Goal: Contribute content: Contribute content

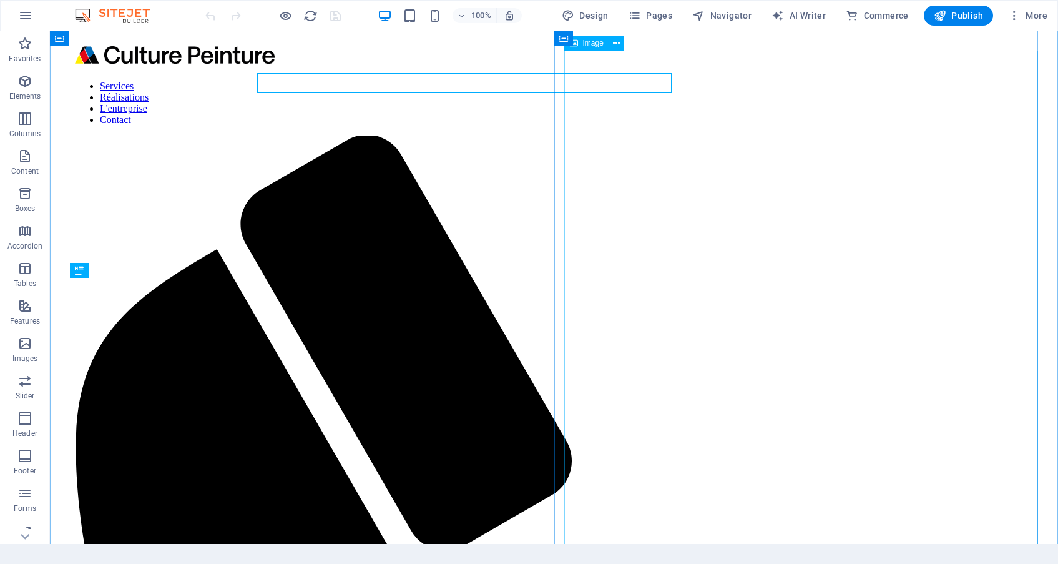
scroll to position [1240, 0]
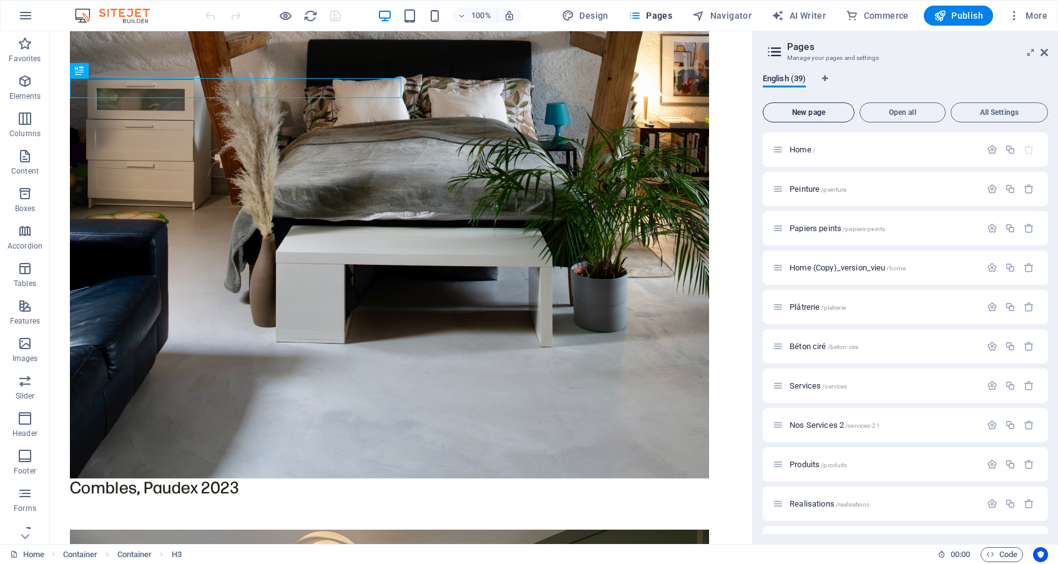
click at [821, 110] on span "New page" at bounding box center [808, 112] width 81 height 7
click at [795, 109] on span "New page" at bounding box center [808, 112] width 81 height 7
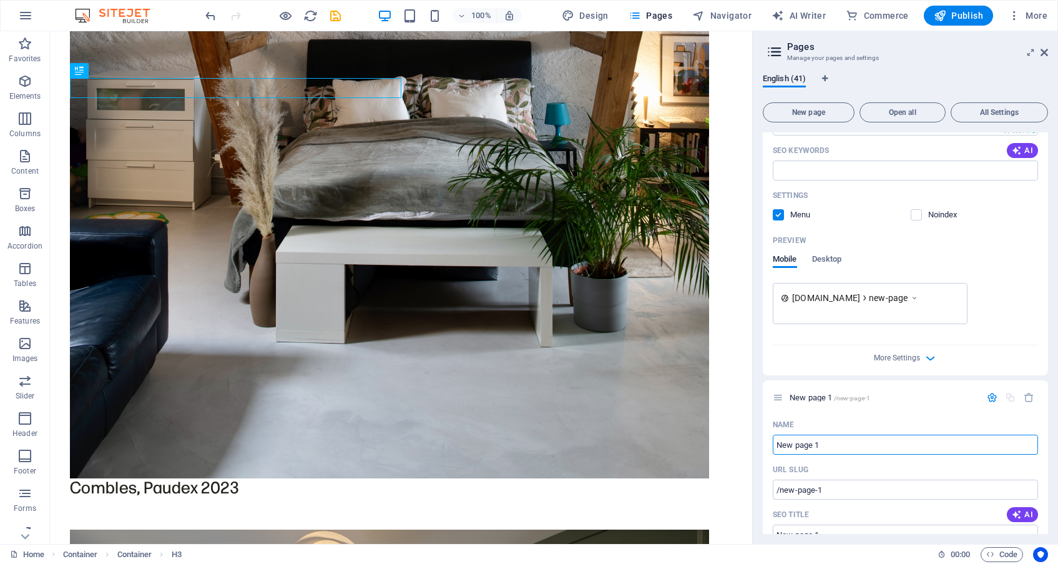
scroll to position [1840, 0]
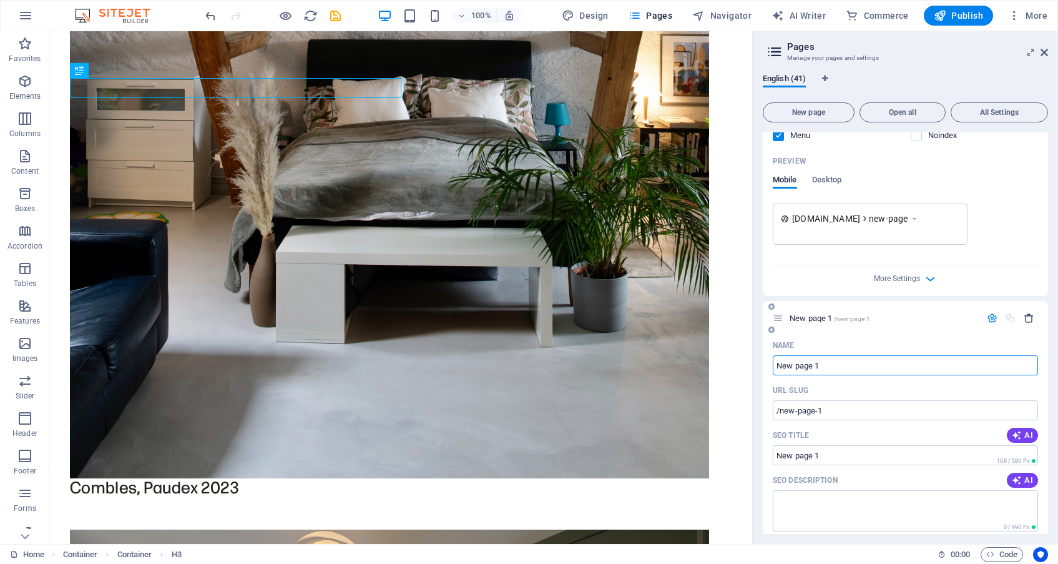
click at [1024, 318] on icon "button" at bounding box center [1029, 318] width 11 height 11
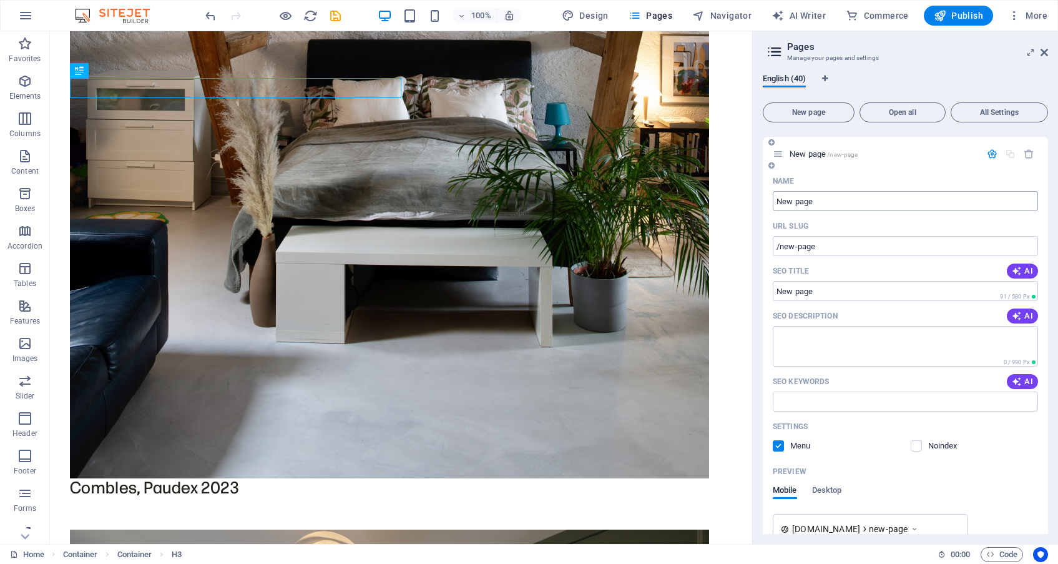
scroll to position [1530, 0]
drag, startPoint x: 887, startPoint y: 236, endPoint x: 740, endPoint y: 205, distance: 150.6
drag, startPoint x: 868, startPoint y: 238, endPoint x: 747, endPoint y: 198, distance: 128.1
type input "RE"
type input "/re"
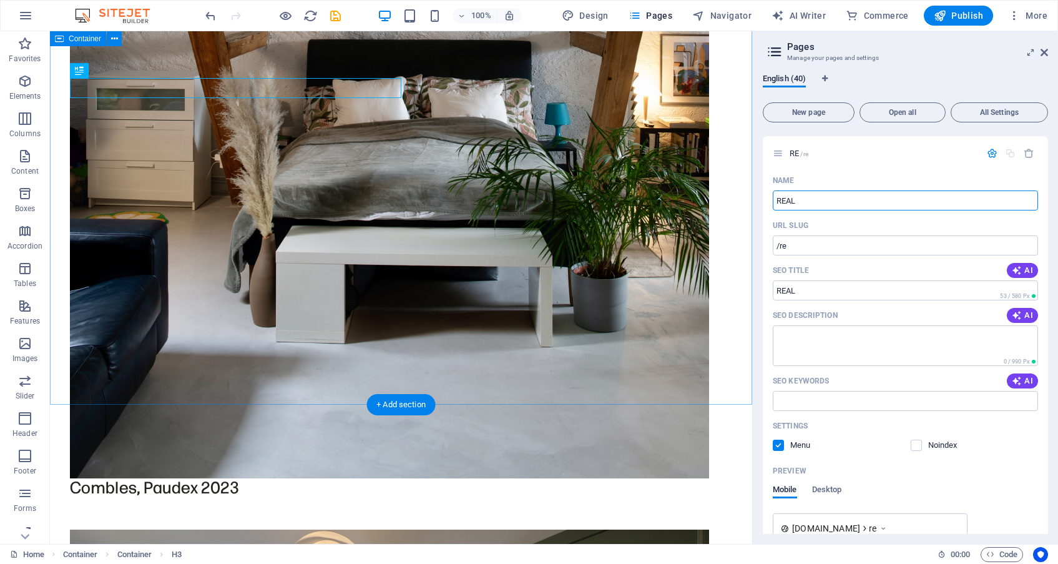
type input "REAL"
type input "/real"
type input "R"
type input "T"
type input "/t"
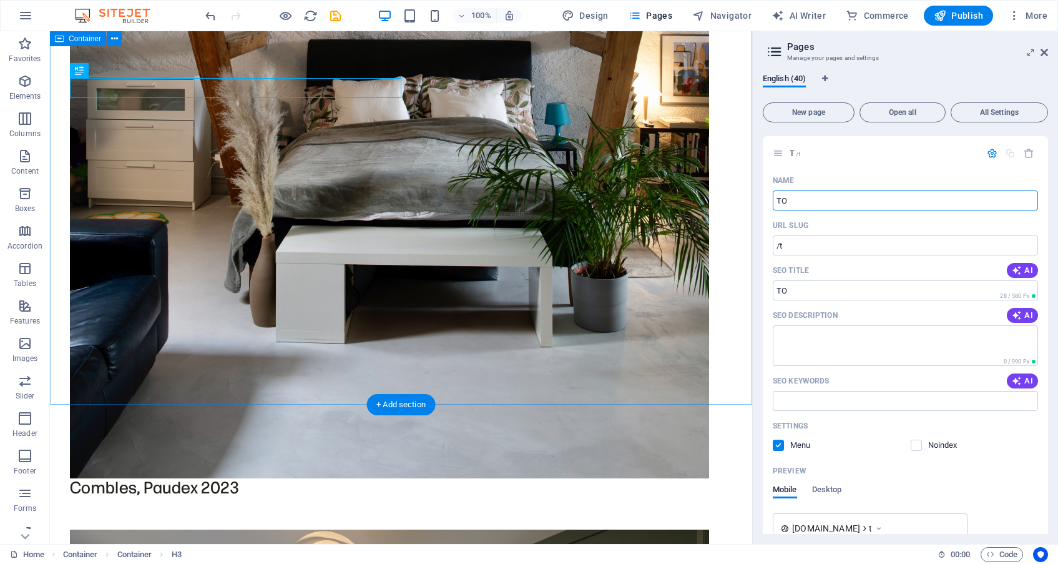
type input "TO"
type input "/to"
type input "TOu"
type input "/tou"
type input "TO"
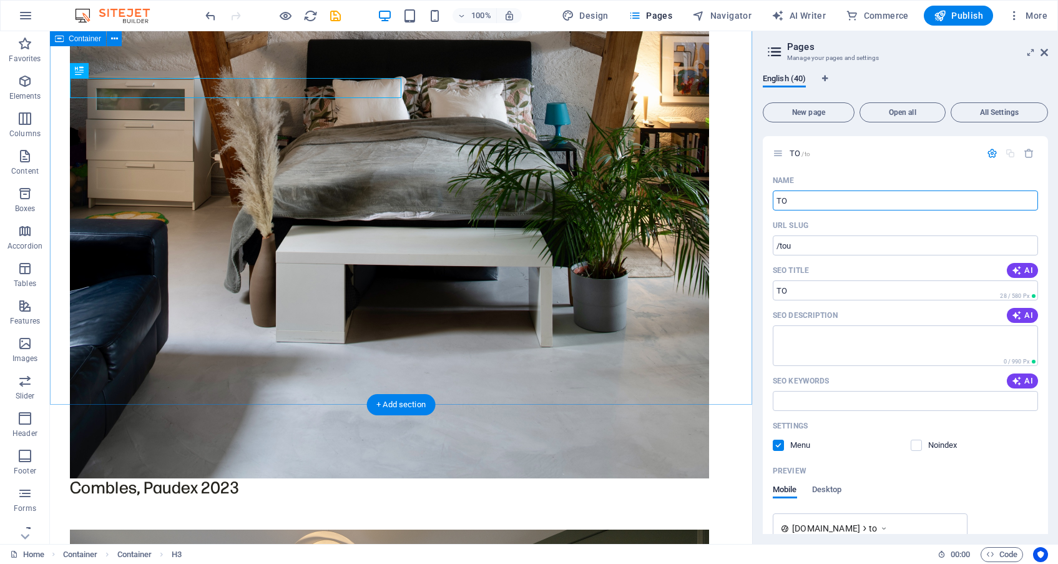
type input "/to"
type input "TOU"
type input "/tou"
type input "T"
type input "/"
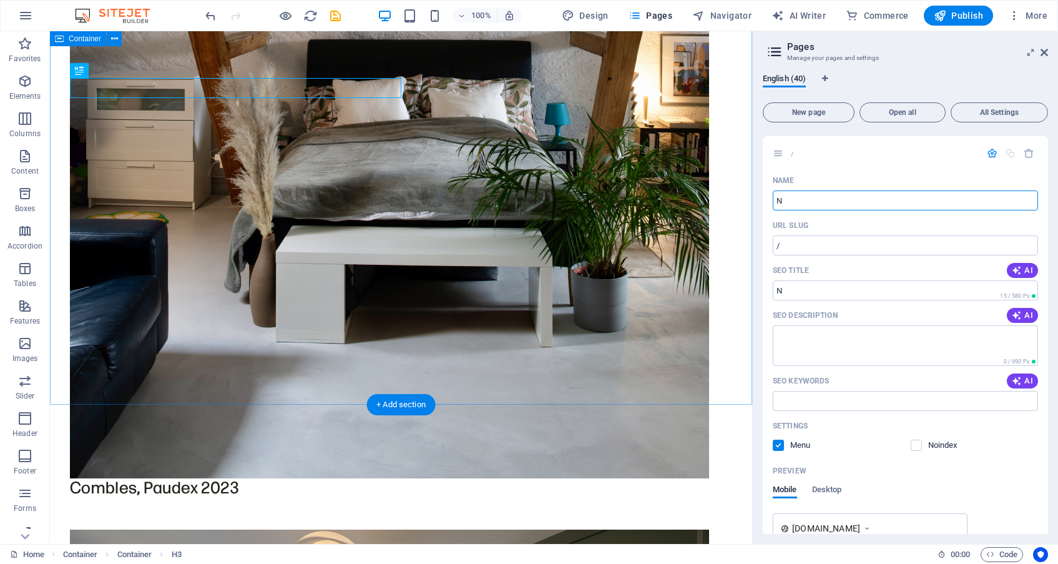
type input "N"
type input "/n"
type input "N"
type input "NOS"
type input "/nos"
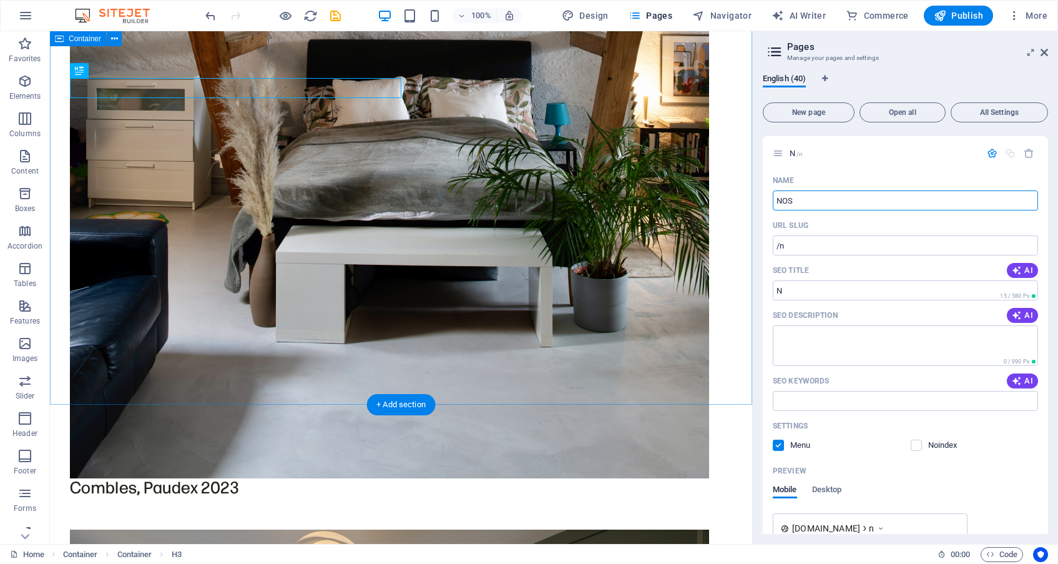
type input "NOS"
type input "Nos Realisations"
type input "/nos-realisations"
type input "Nos Realisations"
click at [798, 199] on input "Nos Realisations" at bounding box center [905, 200] width 265 height 20
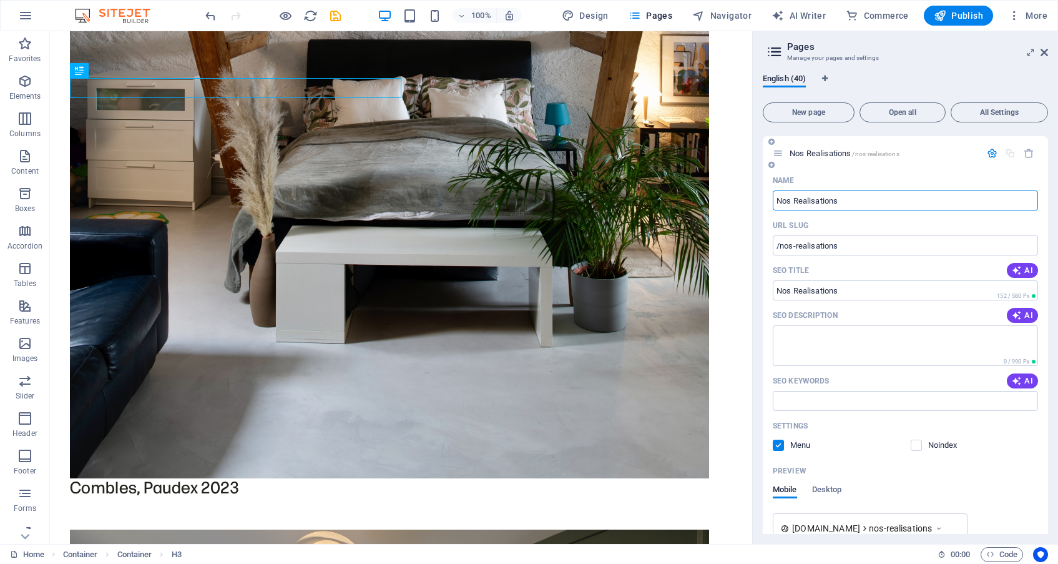
click at [801, 199] on input "Nos Realisations" at bounding box center [905, 200] width 265 height 20
type input "Nos Réalisations"
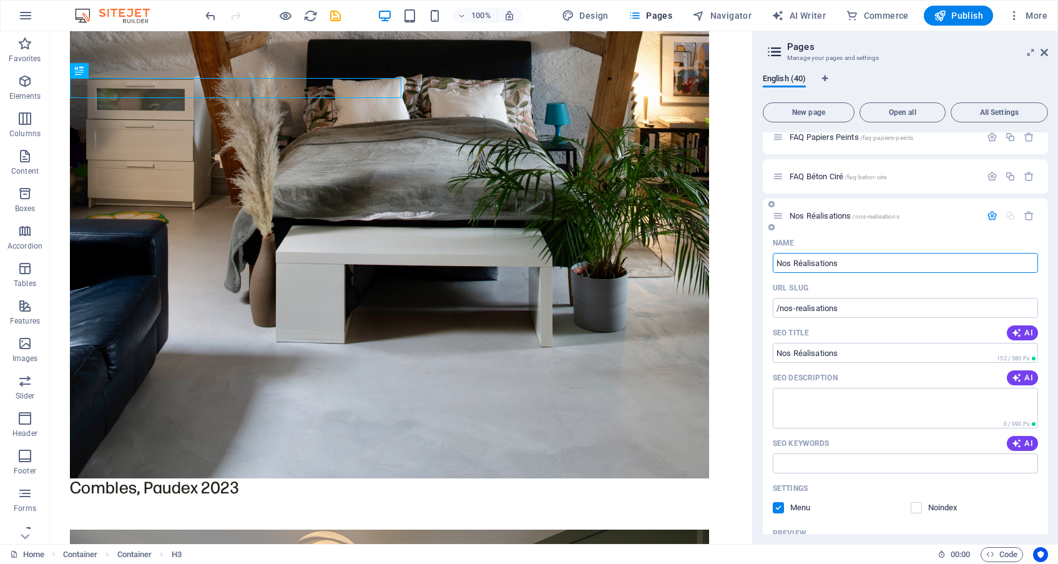
scroll to position [1464, 0]
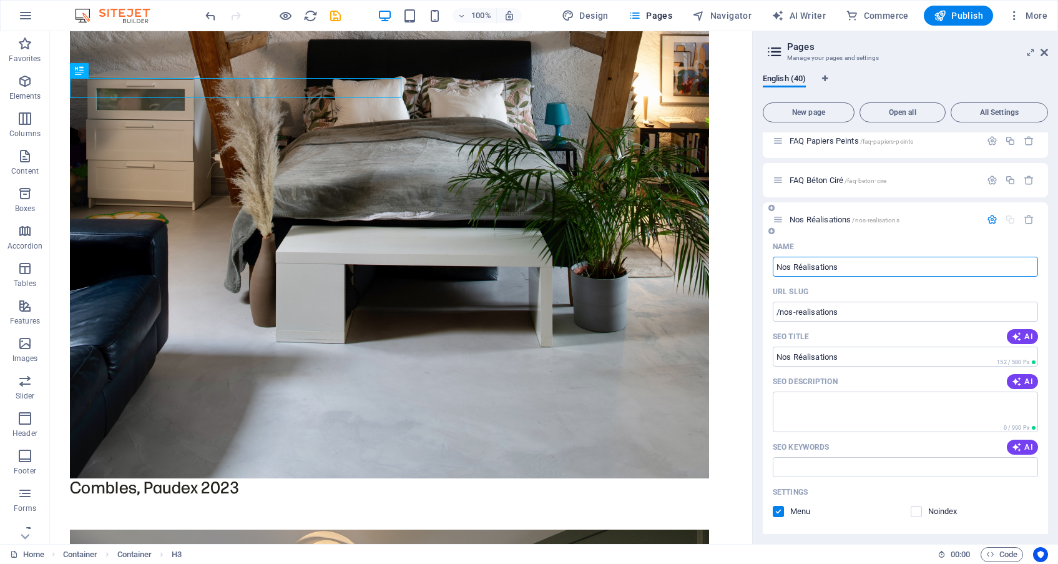
click at [885, 378] on div "SEO Description AI" at bounding box center [905, 381] width 265 height 20
click at [891, 216] on span "Nos Réalisations /nos-realisations" at bounding box center [845, 219] width 110 height 9
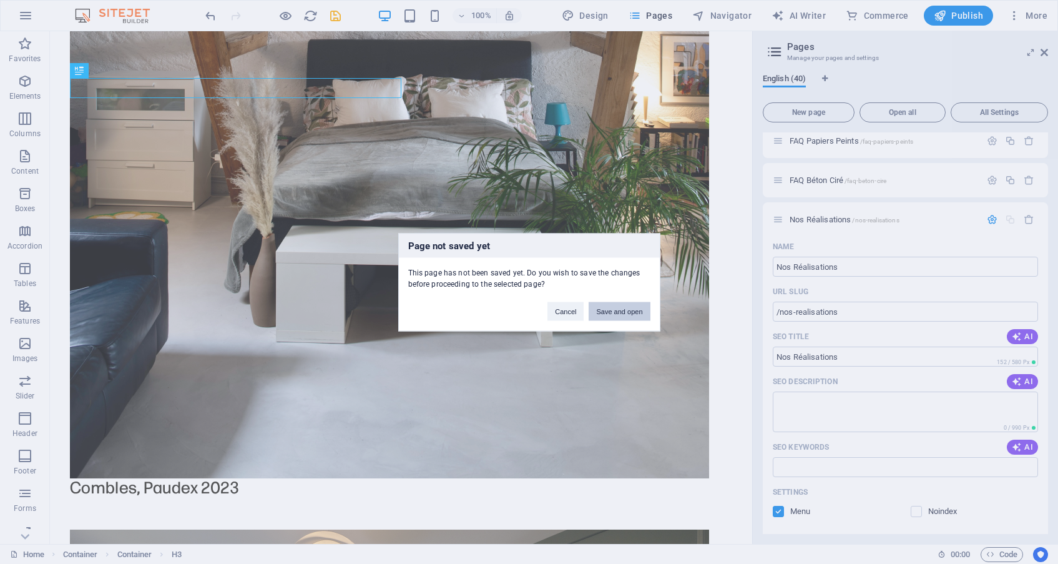
click at [624, 309] on button "Save and open" at bounding box center [619, 310] width 61 height 19
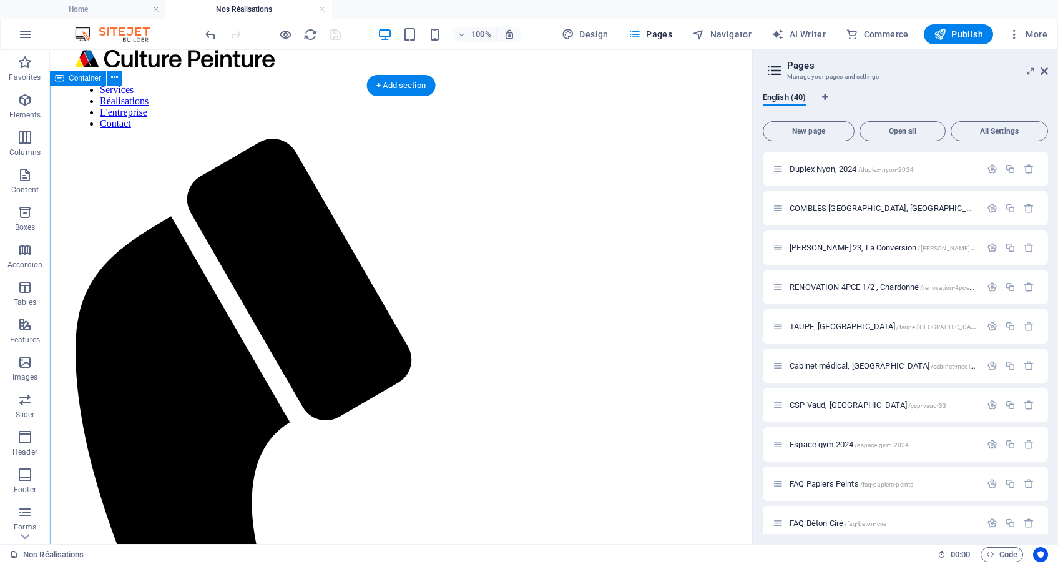
scroll to position [12, 0]
click at [1048, 72] on aside "Pages Manage your pages and settings English (40) New page Open all All Setting…" at bounding box center [905, 297] width 306 height 494
click at [1045, 72] on icon at bounding box center [1044, 71] width 7 height 10
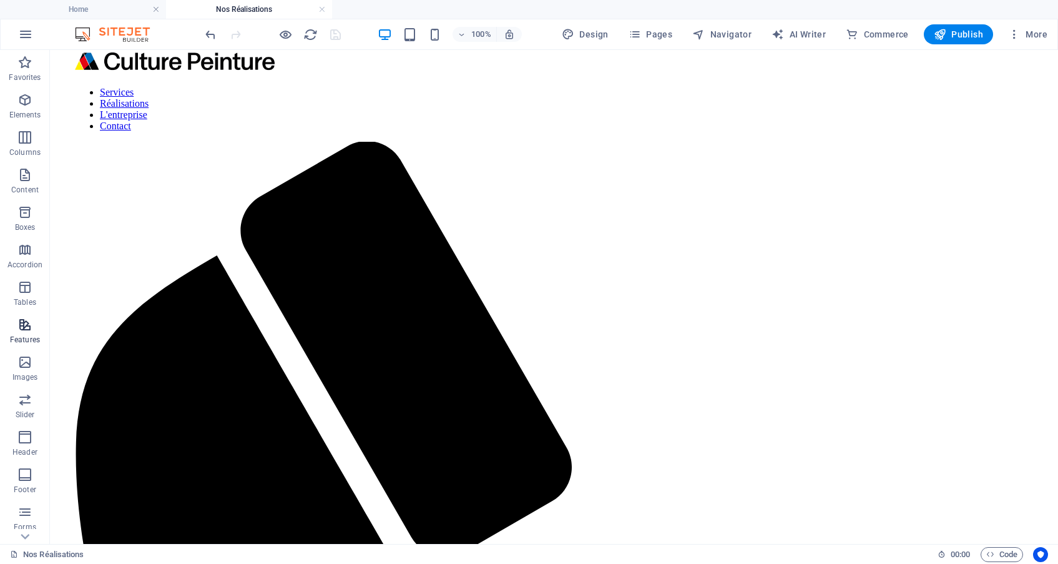
click at [25, 330] on icon "button" at bounding box center [24, 324] width 15 height 15
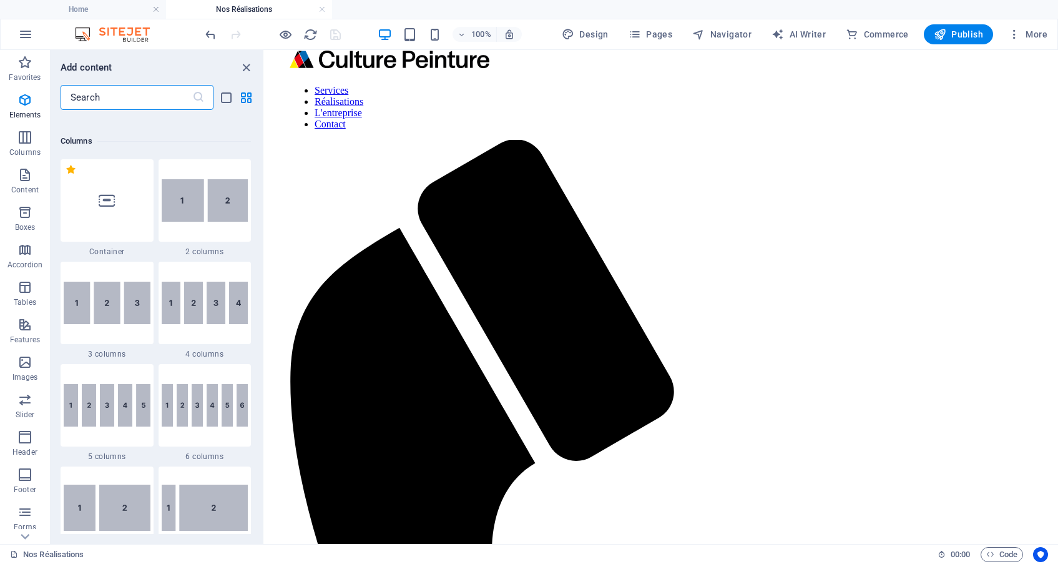
scroll to position [652, 0]
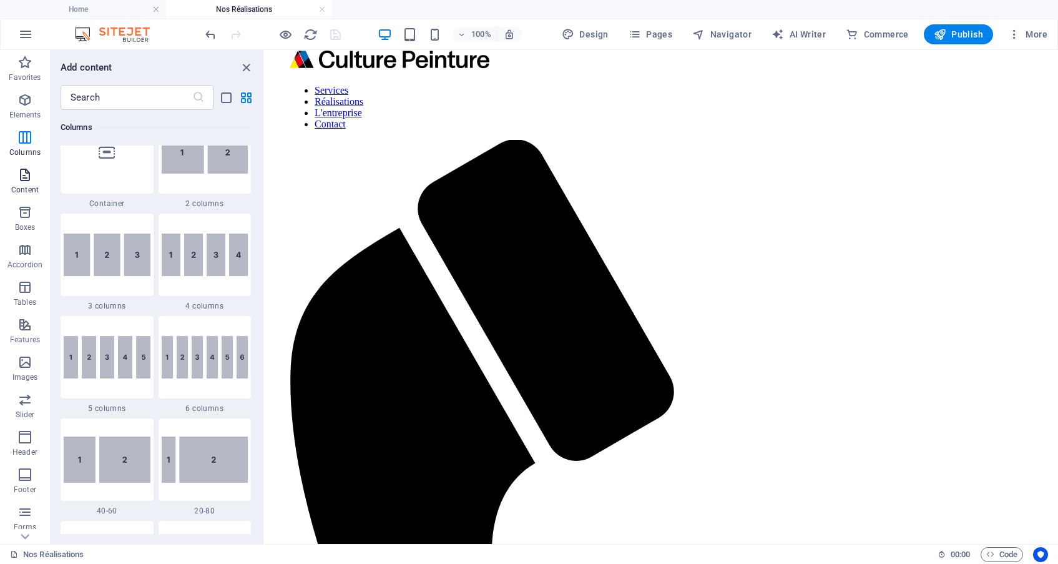
click at [29, 179] on icon "button" at bounding box center [24, 174] width 15 height 15
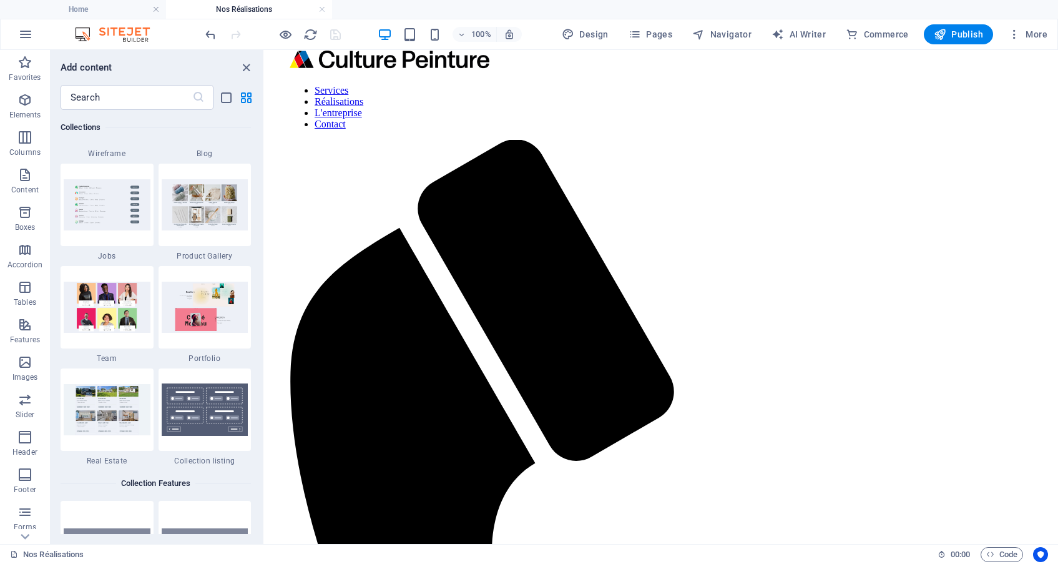
scroll to position [11435, 0]
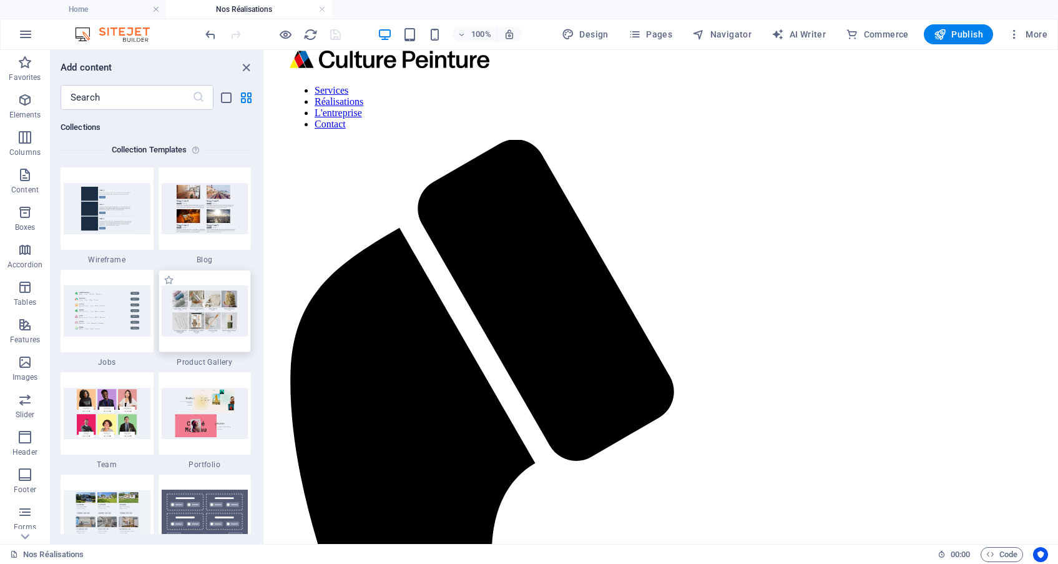
click at [202, 303] on img at bounding box center [205, 310] width 87 height 51
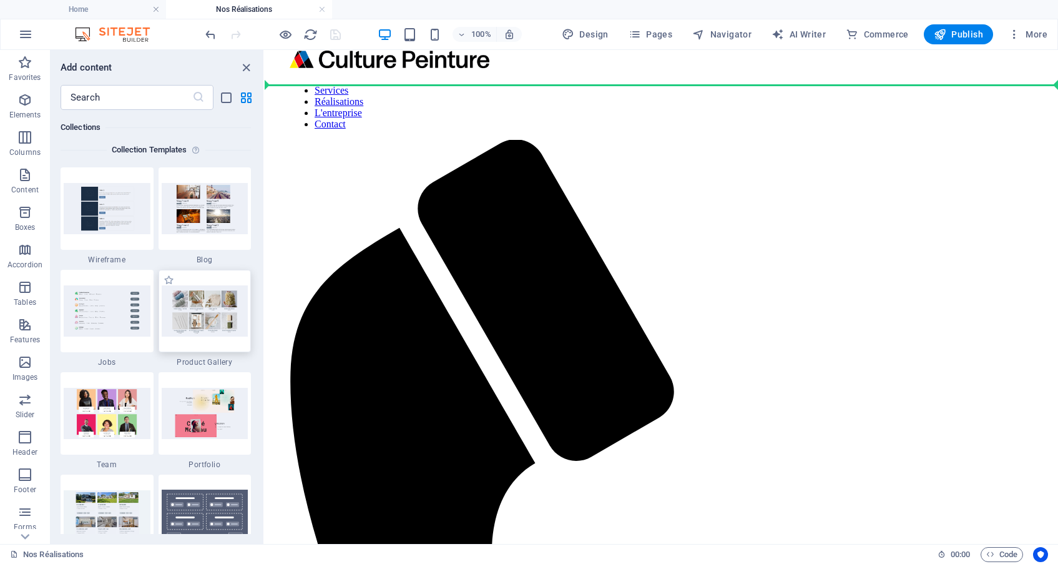
drag, startPoint x: 467, startPoint y: 358, endPoint x: 478, endPoint y: 354, distance: 11.3
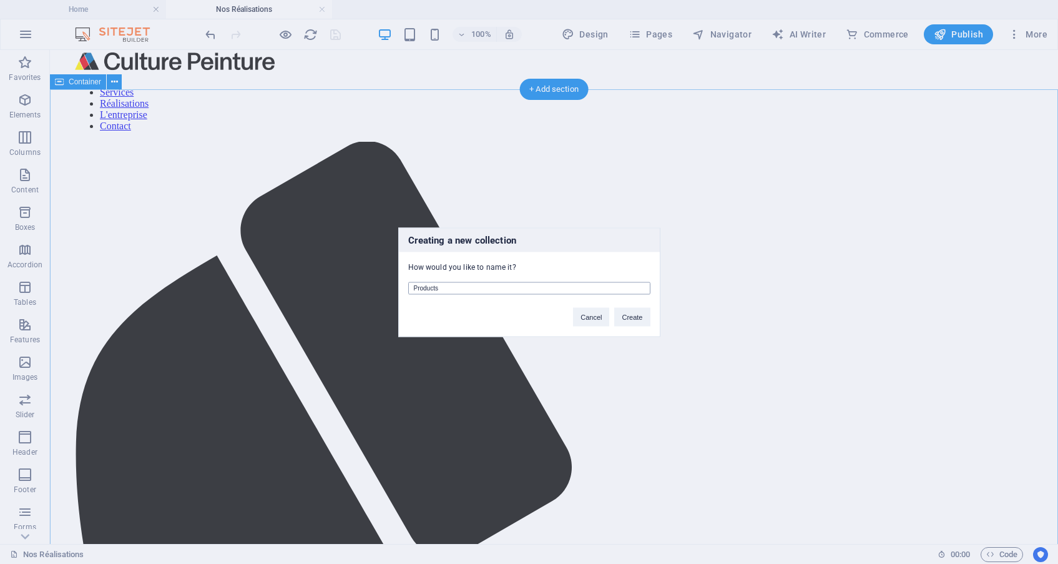
click at [537, 287] on input "Products" at bounding box center [529, 288] width 242 height 12
type input "Nos réalisations"
click at [622, 320] on button "Create" at bounding box center [632, 316] width 36 height 19
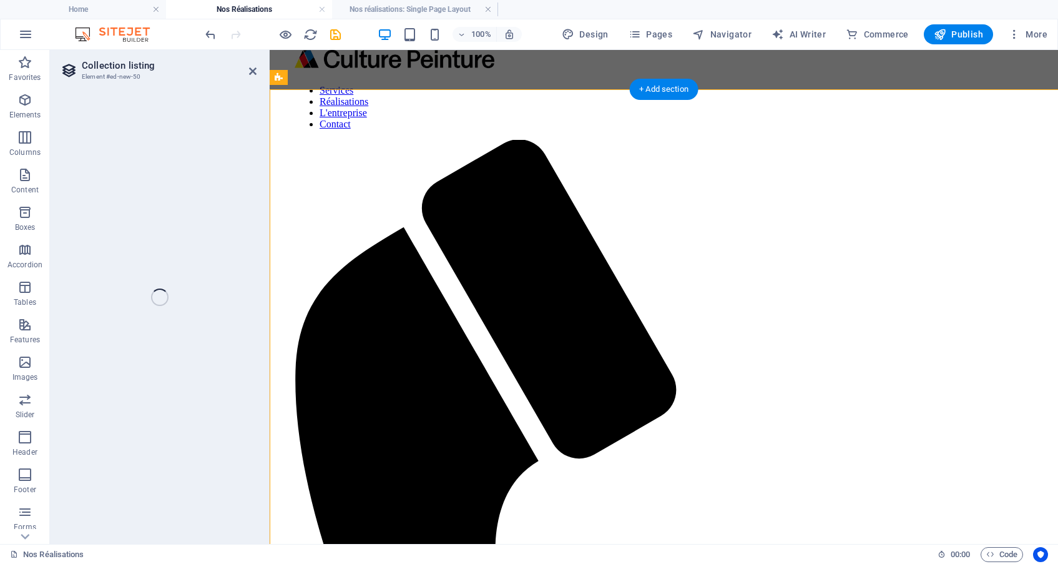
select select "createdAt_DESC"
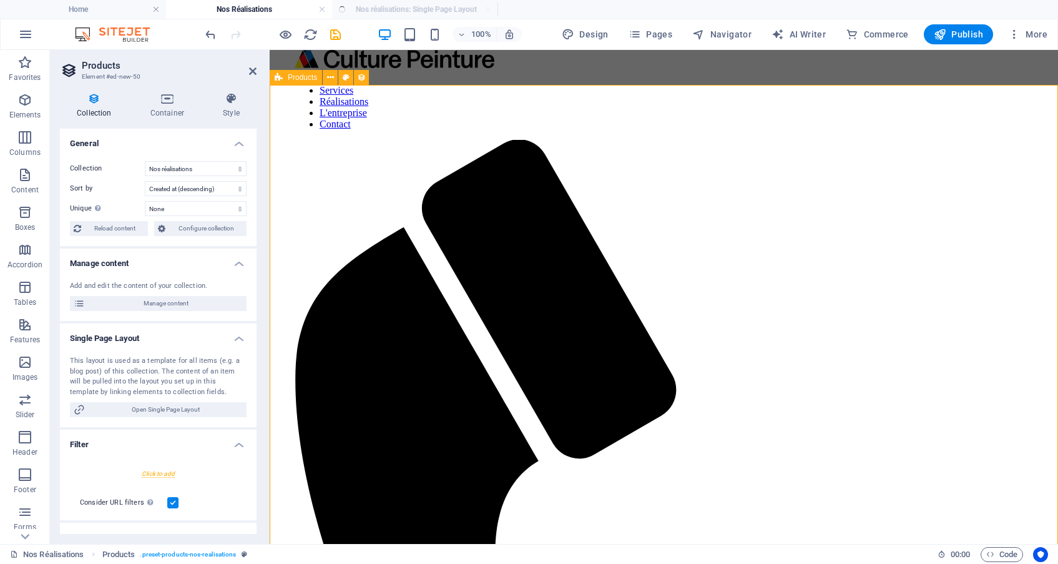
scroll to position [0, 0]
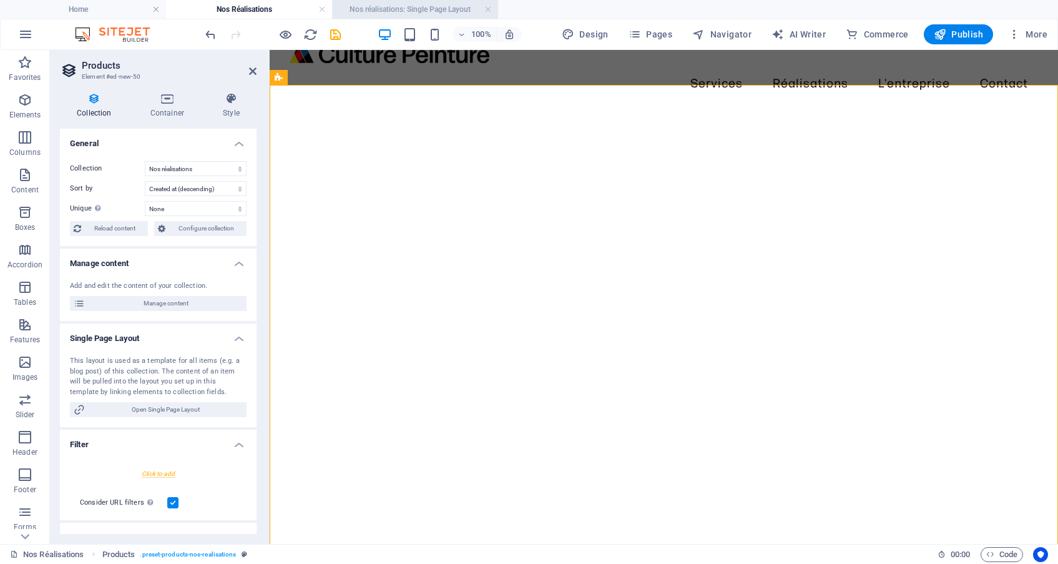
click at [415, 17] on li "Nos réalisations: Single Page Layout" at bounding box center [415, 9] width 166 height 19
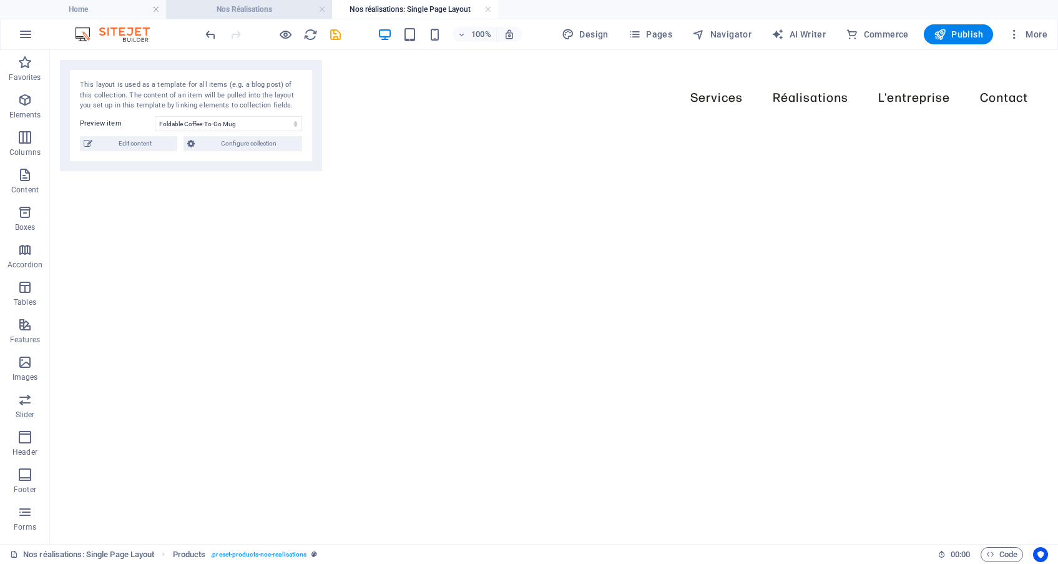
click at [299, 9] on h4 "Nos Réalisations" at bounding box center [249, 9] width 166 height 14
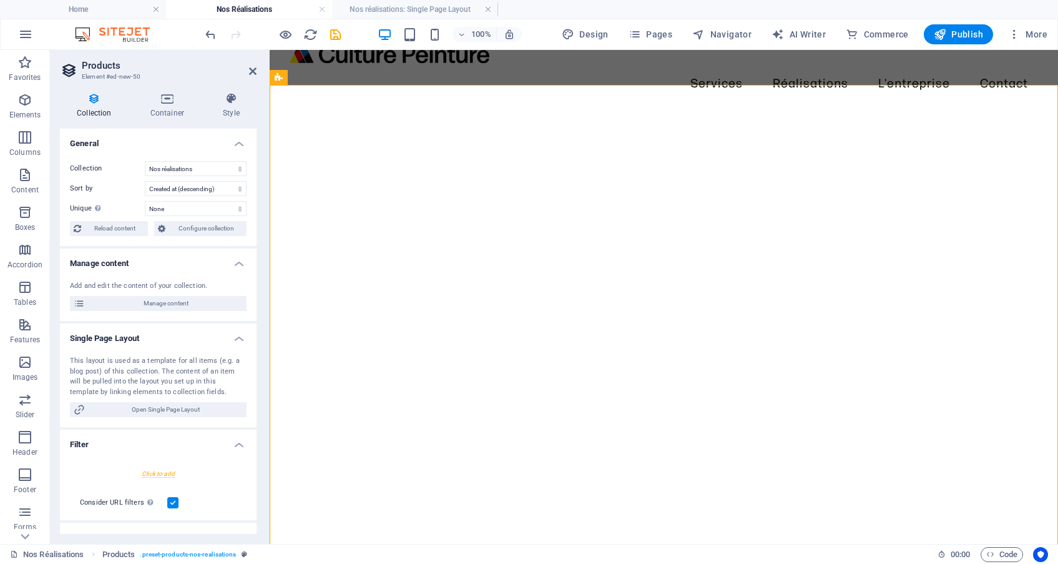
drag, startPoint x: 100, startPoint y: 209, endPoint x: 180, endPoint y: 215, distance: 80.1
click at [180, 216] on div "Collection Nos réalisations Team Wireframe Sort by Created at (ascending) Creat…" at bounding box center [158, 198] width 197 height 95
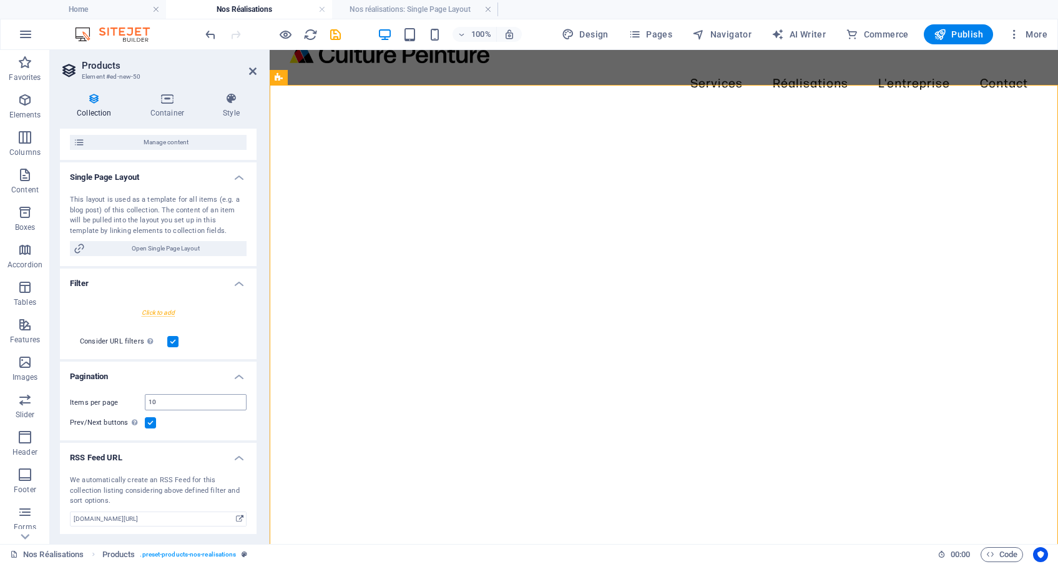
scroll to position [160, 0]
click at [188, 404] on input "10" at bounding box center [195, 402] width 100 height 15
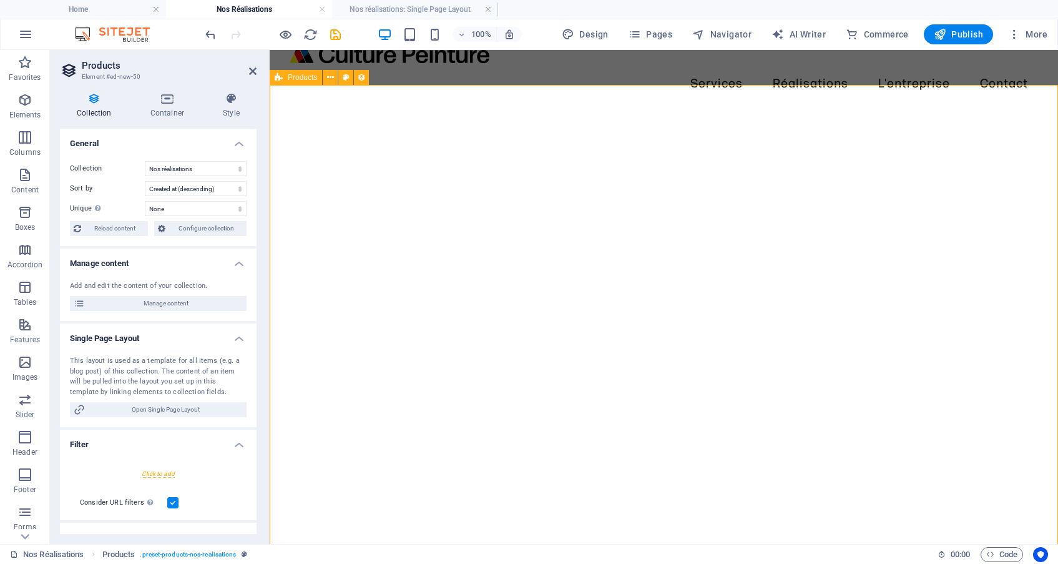
scroll to position [0, 0]
type input "12"
click at [169, 107] on h4 "Container" at bounding box center [170, 105] width 72 height 26
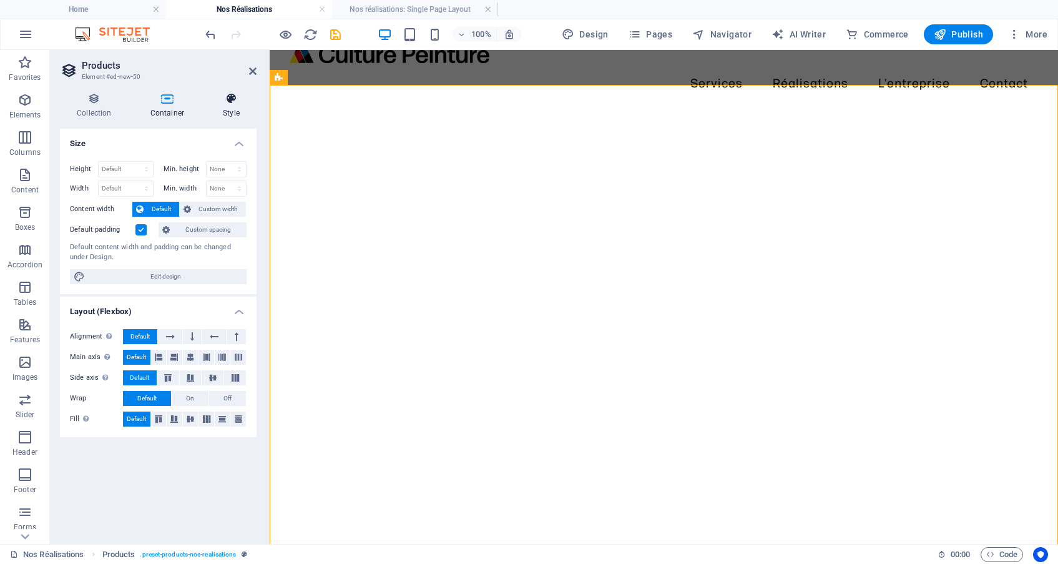
click at [217, 109] on h4 "Style" at bounding box center [231, 105] width 51 height 26
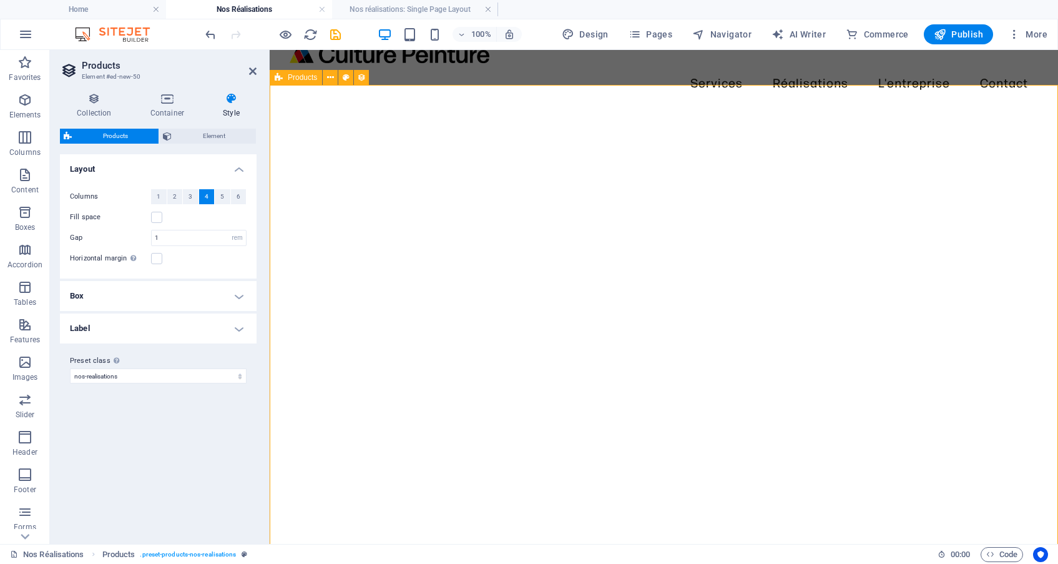
click at [252, 71] on icon at bounding box center [252, 71] width 7 height 10
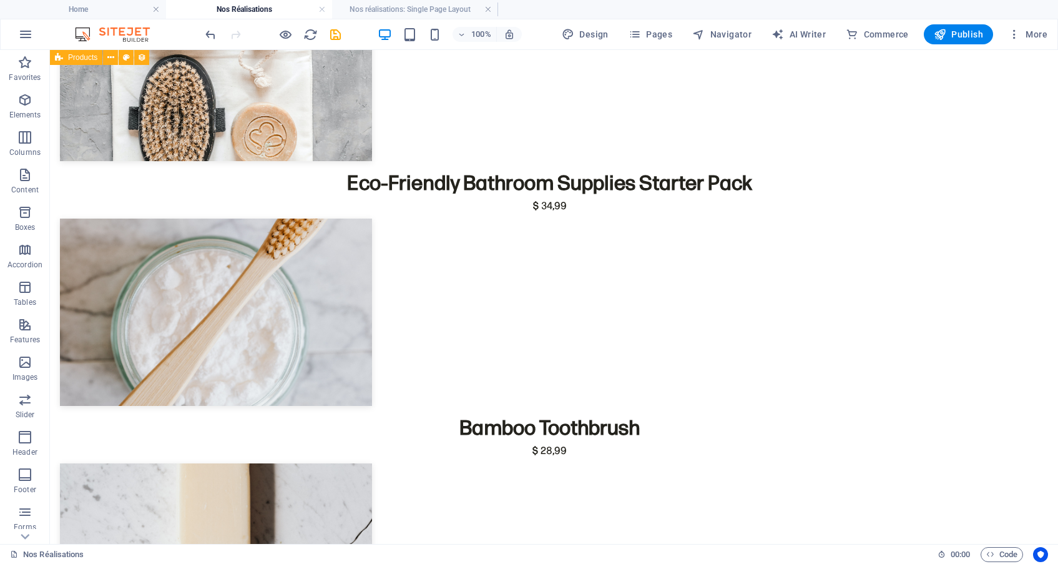
scroll to position [1885, 0]
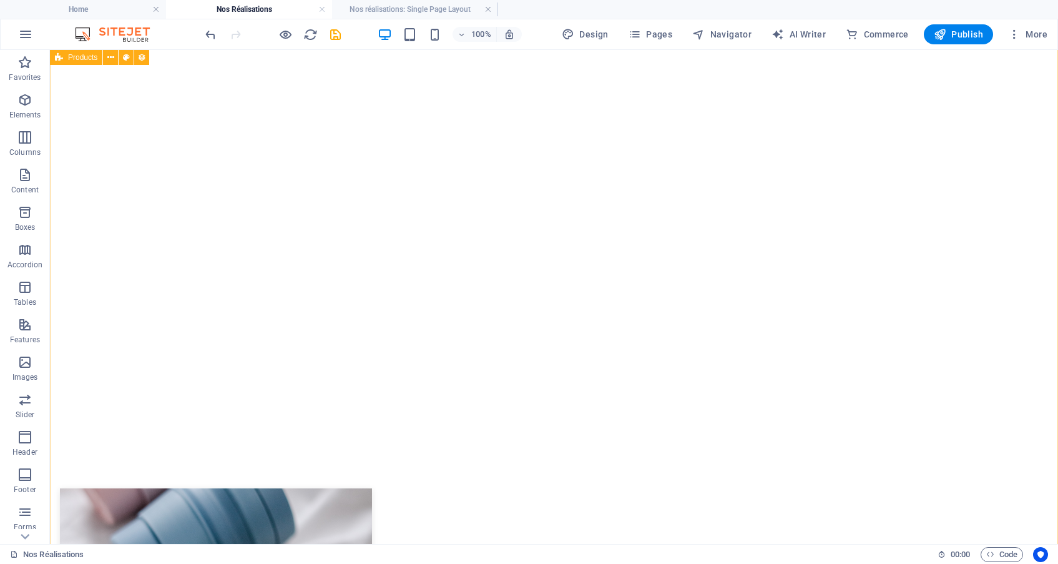
scroll to position [139, 0]
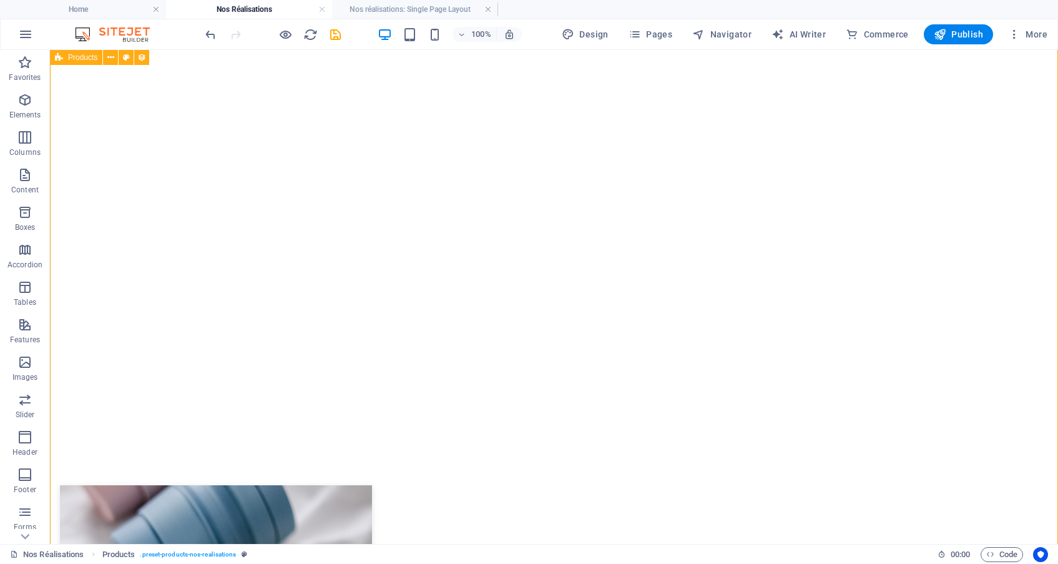
select select "rem"
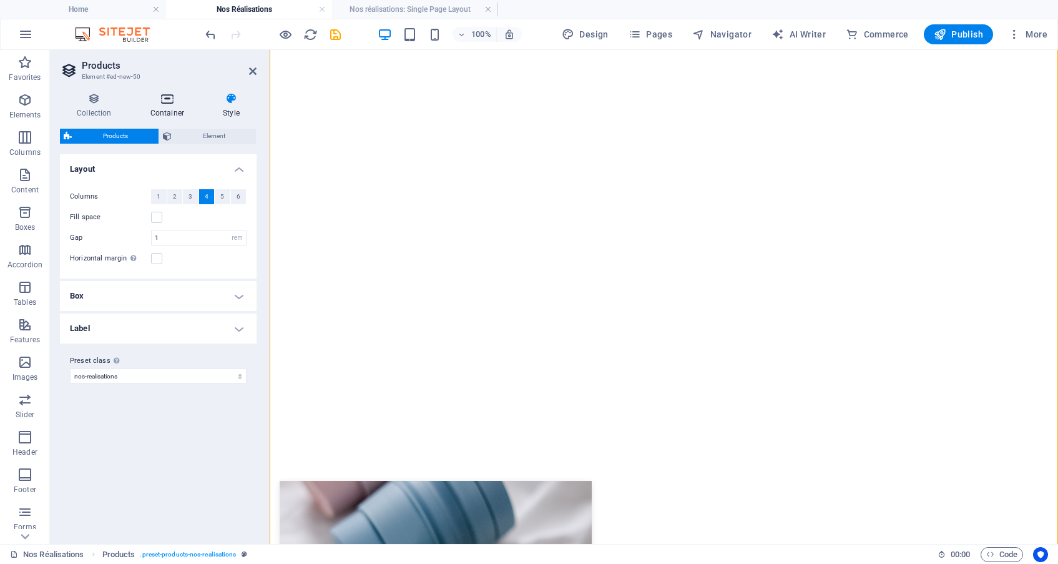
click at [170, 105] on h4 "Container" at bounding box center [170, 105] width 72 height 26
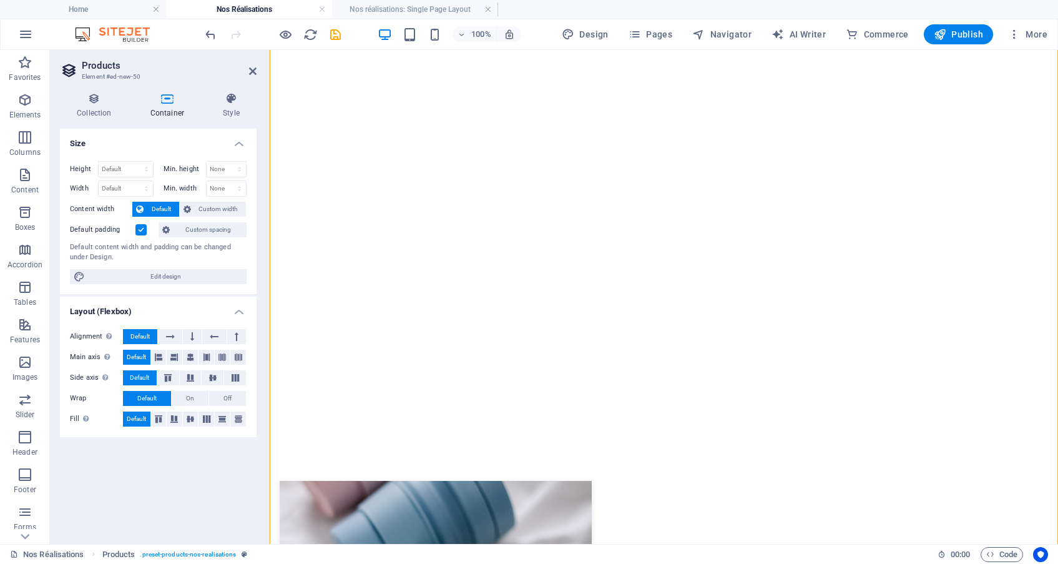
click at [137, 228] on label at bounding box center [140, 229] width 11 height 11
click at [0, 0] on input "Default padding" at bounding box center [0, 0] width 0 height 0
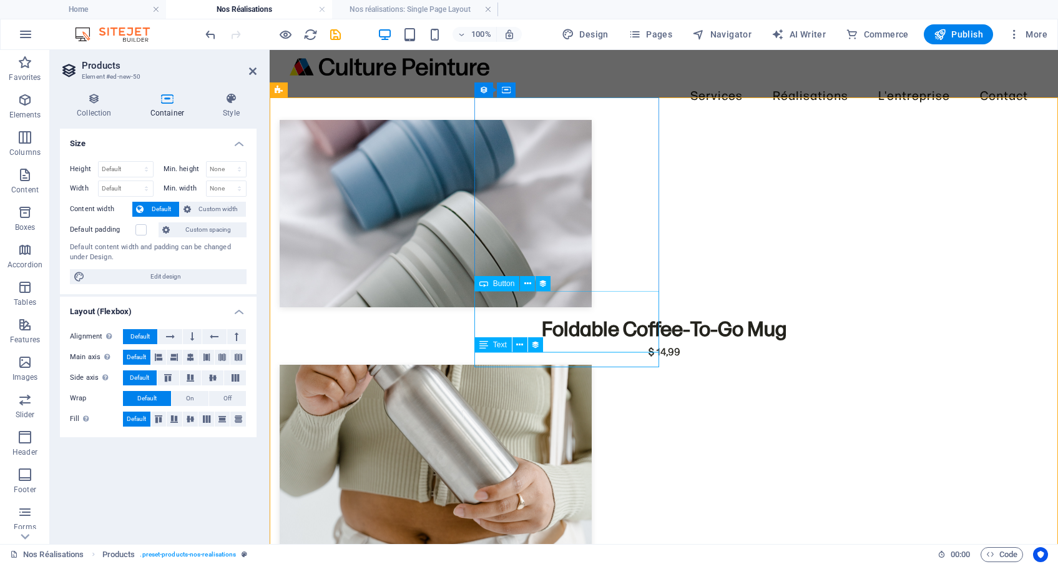
scroll to position [0, 0]
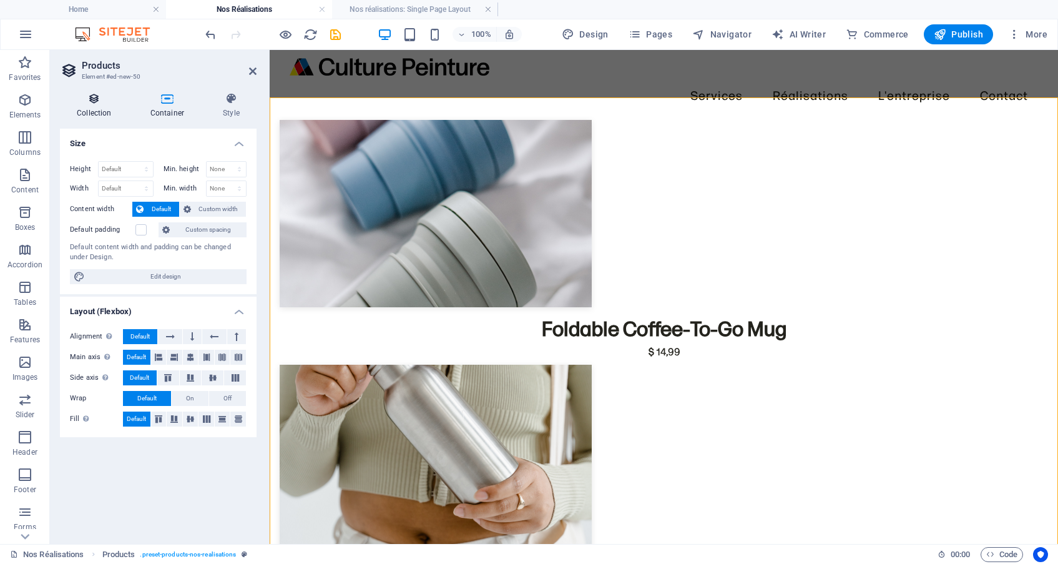
click at [107, 99] on icon at bounding box center [94, 98] width 69 height 12
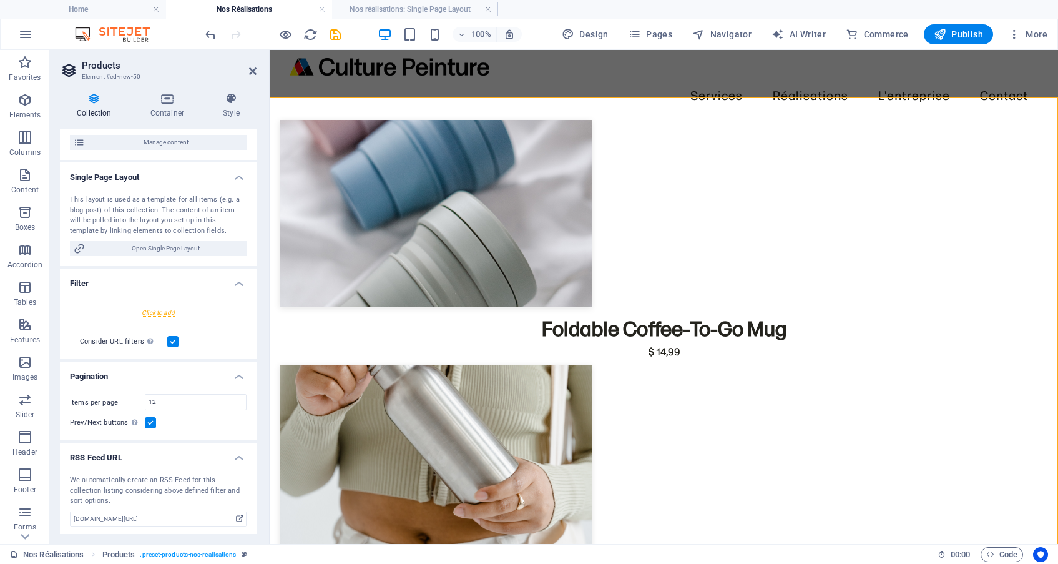
scroll to position [160, 0]
click at [193, 388] on div "Items per page 12 Prev/Next buttons Even if checked the pagination will not be …" at bounding box center [158, 413] width 197 height 56
click at [190, 395] on input "12" at bounding box center [195, 402] width 100 height 15
click at [212, 401] on input "12" at bounding box center [195, 402] width 100 height 15
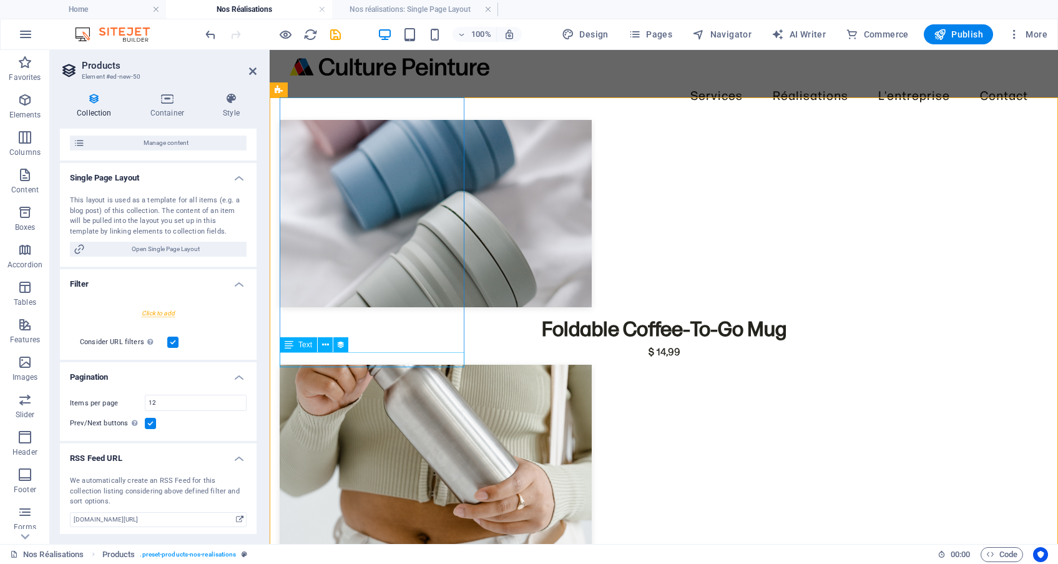
click at [354, 360] on div "$ 14,99" at bounding box center [664, 352] width 768 height 15
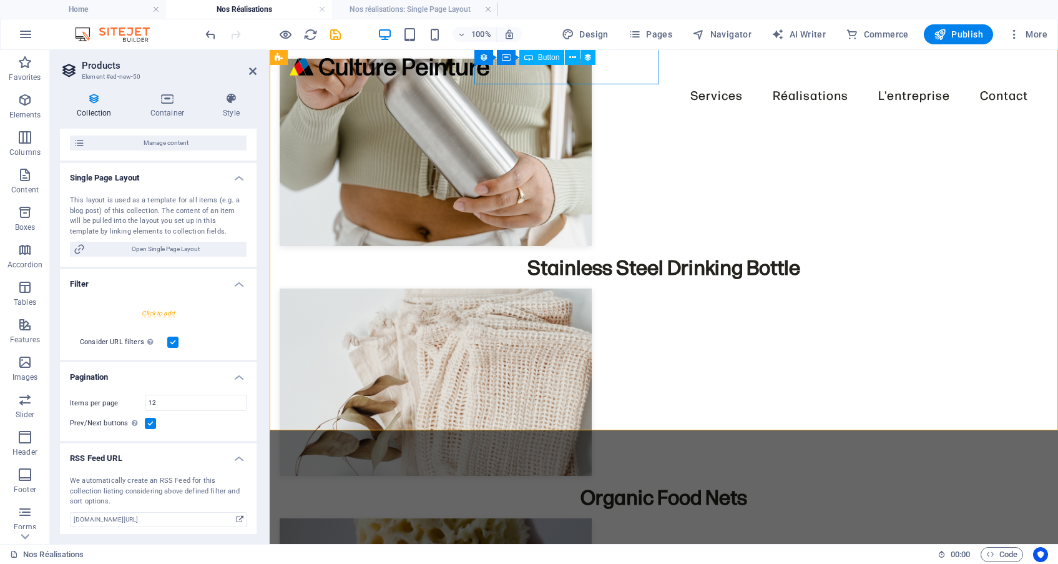
scroll to position [268, 0]
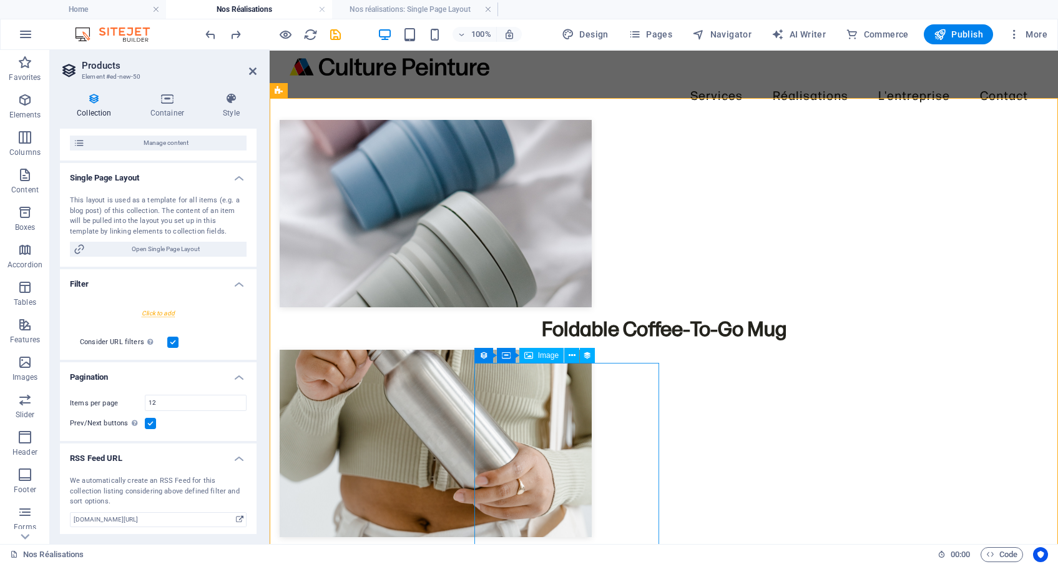
scroll to position [0, 0]
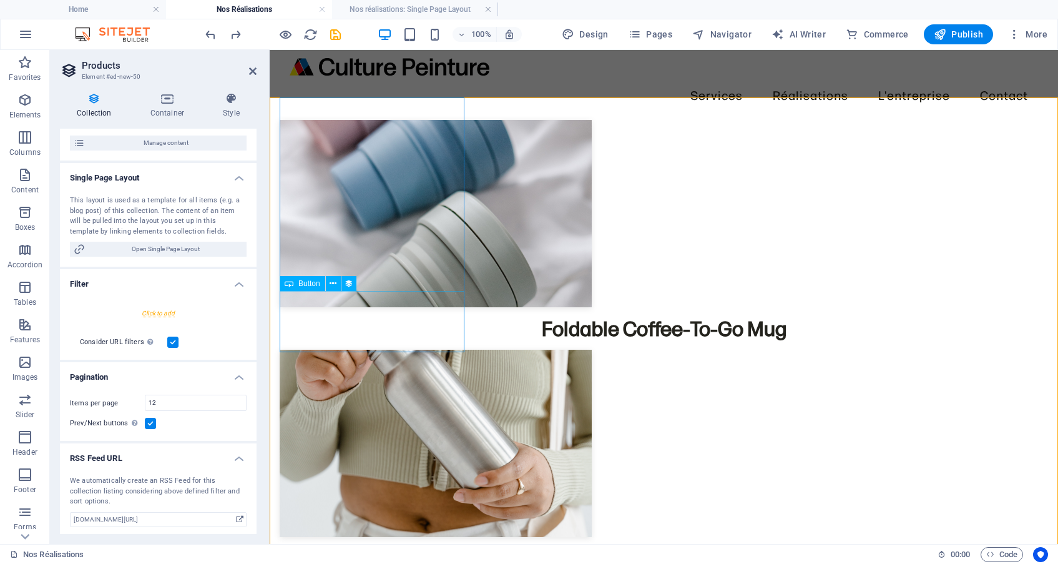
click at [355, 313] on div "Foldable Coffee-To-Go Mug" at bounding box center [664, 328] width 768 height 31
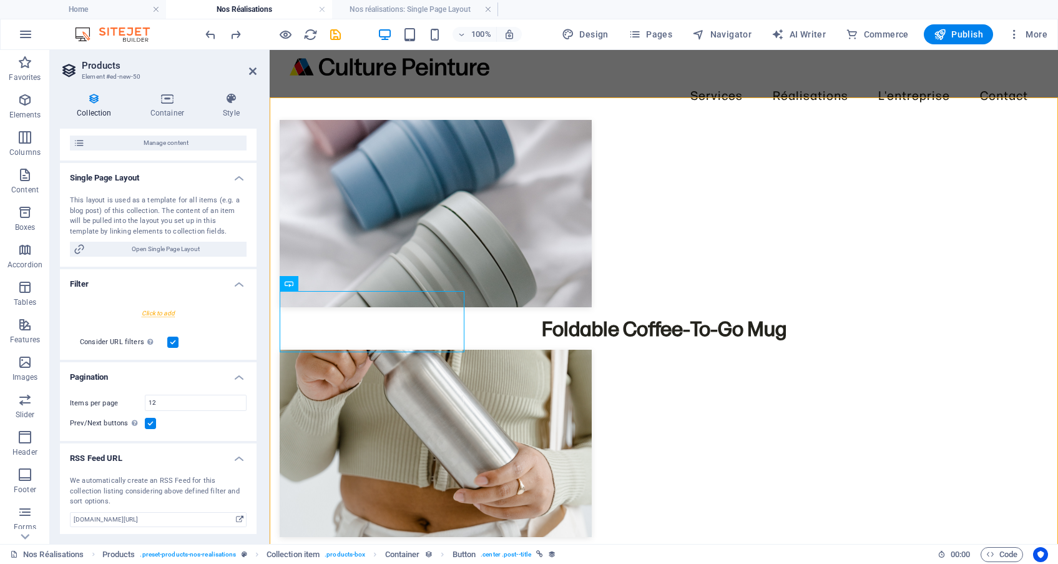
click at [346, 313] on div "Foldable Coffee-To-Go Mug" at bounding box center [664, 328] width 768 height 31
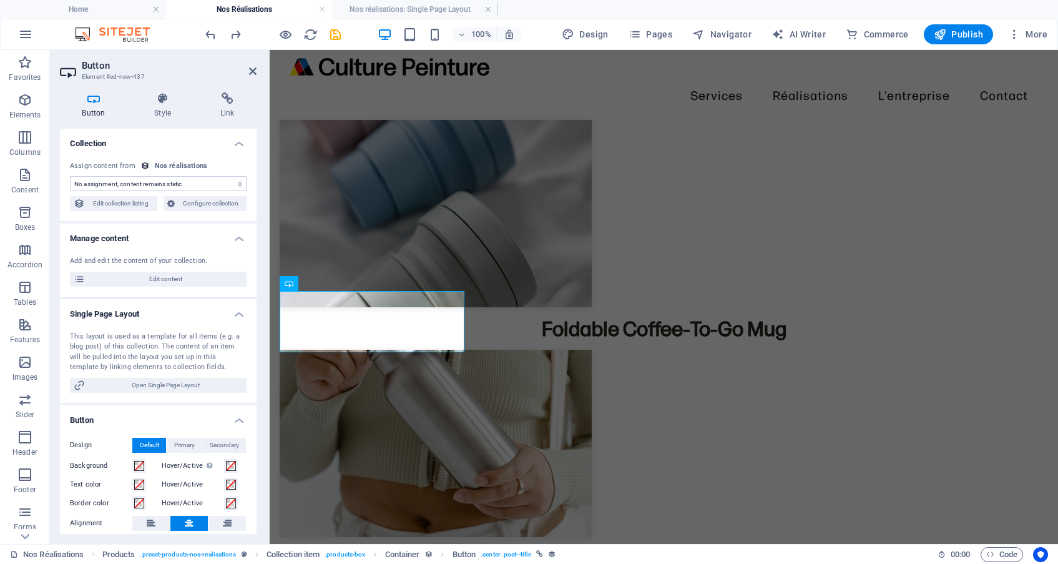
select select "name"
click at [167, 109] on h4 "Style" at bounding box center [165, 105] width 66 height 26
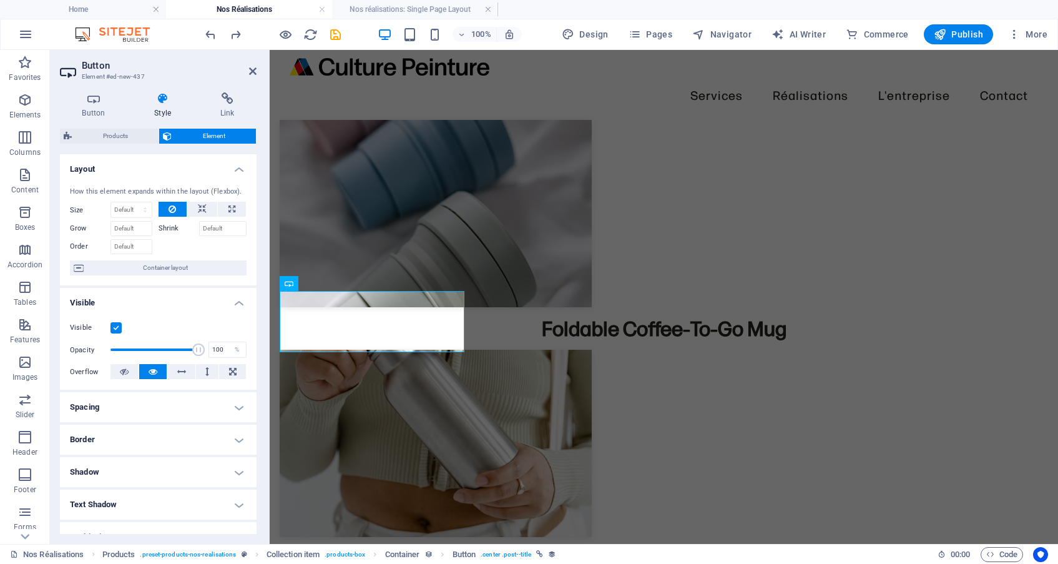
click at [333, 322] on div "Foldable Coffee-To-Go Mug" at bounding box center [664, 328] width 768 height 31
click at [303, 313] on div "Foldable Coffee-To-Go Mug" at bounding box center [664, 328] width 768 height 31
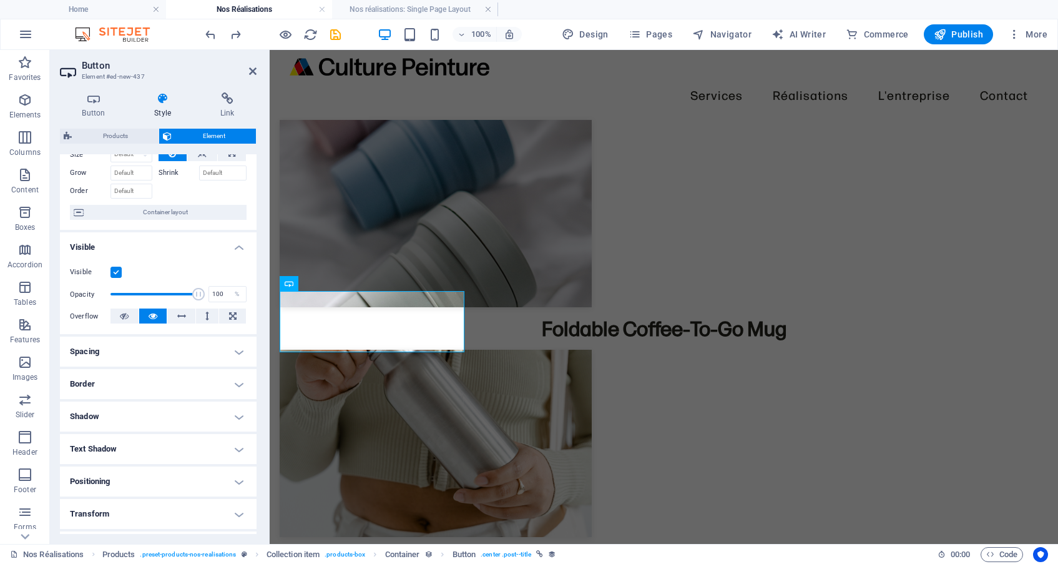
scroll to position [58, 0]
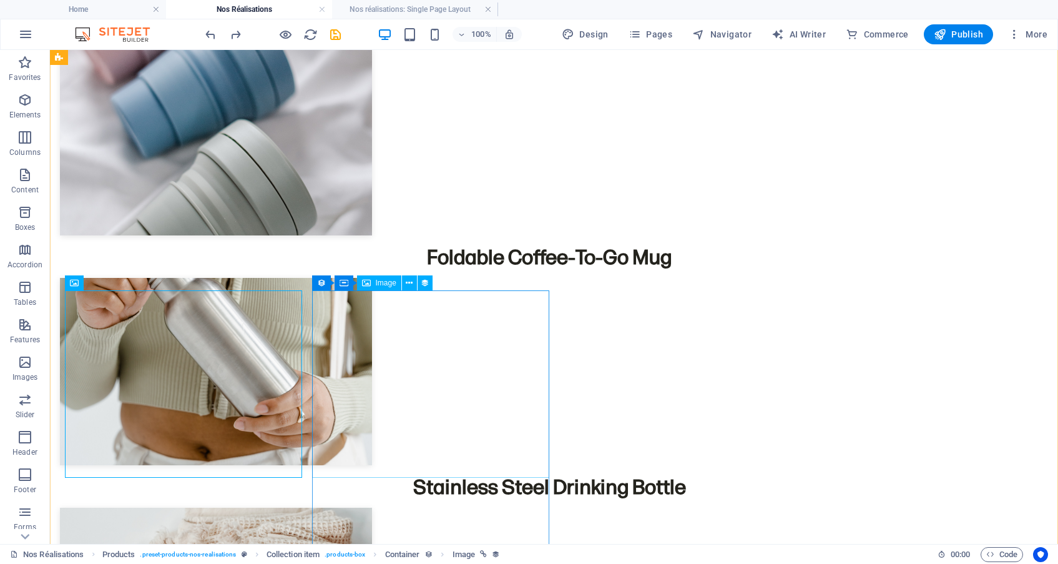
scroll to position [78, 0]
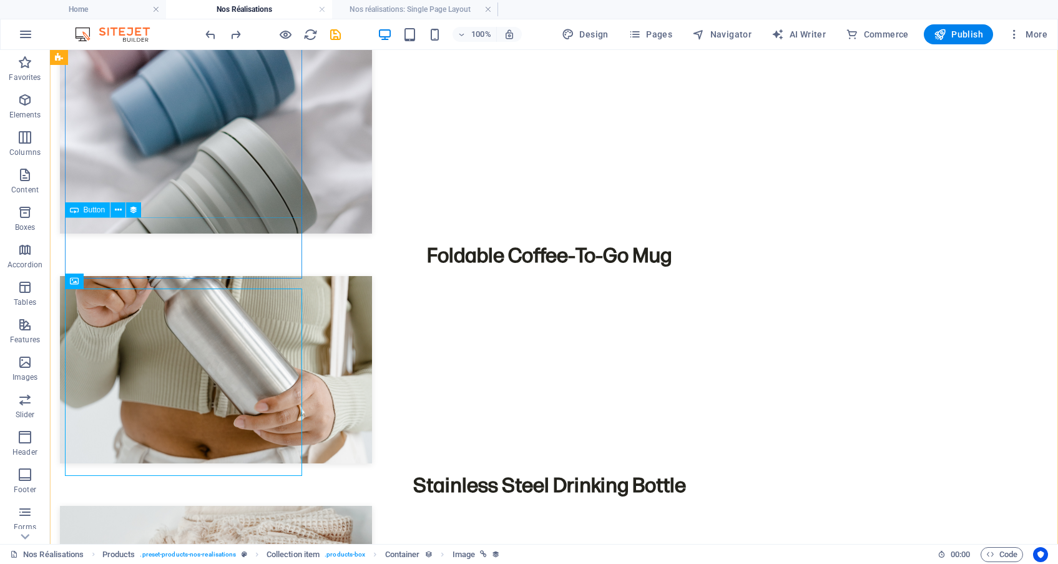
click at [230, 242] on div "Foldable Coffee-To-Go Mug" at bounding box center [549, 255] width 979 height 31
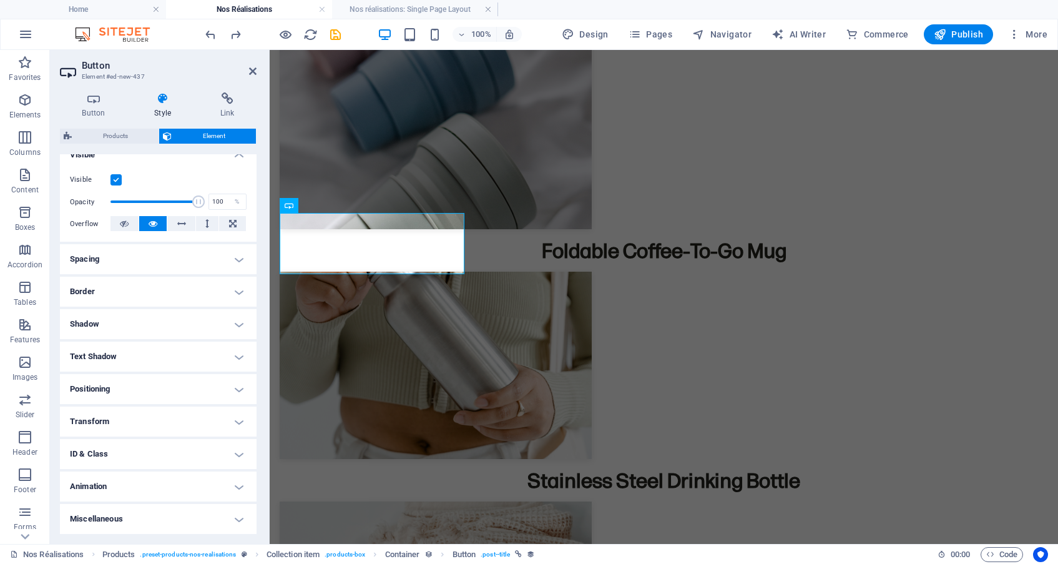
scroll to position [147, 0]
click at [132, 361] on h4 "Text Shadow" at bounding box center [158, 357] width 197 height 30
click at [160, 362] on h4 "Text Shadow" at bounding box center [158, 353] width 197 height 22
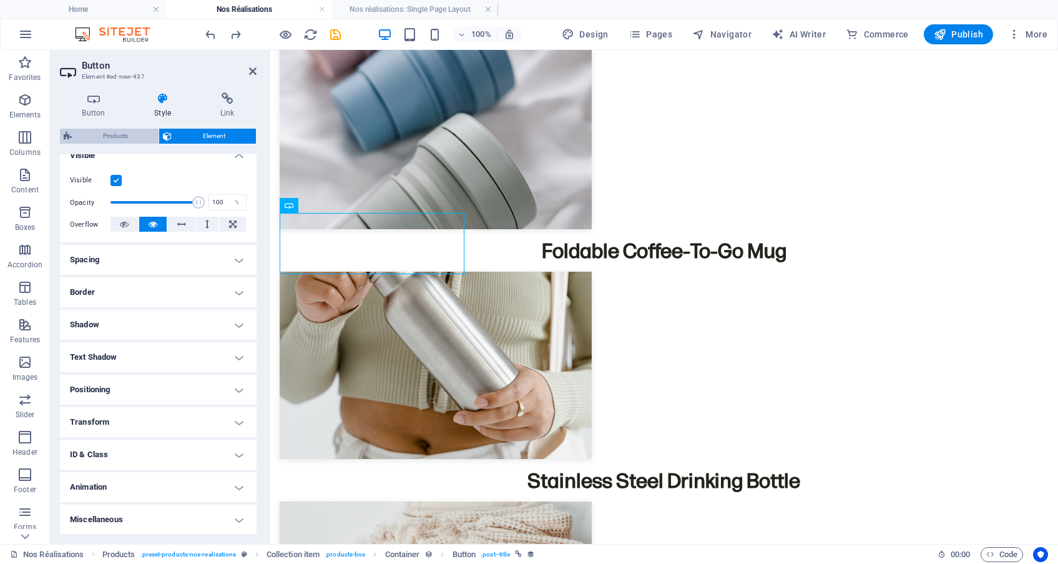
click at [130, 137] on span "Products" at bounding box center [115, 136] width 79 height 15
select select "rem"
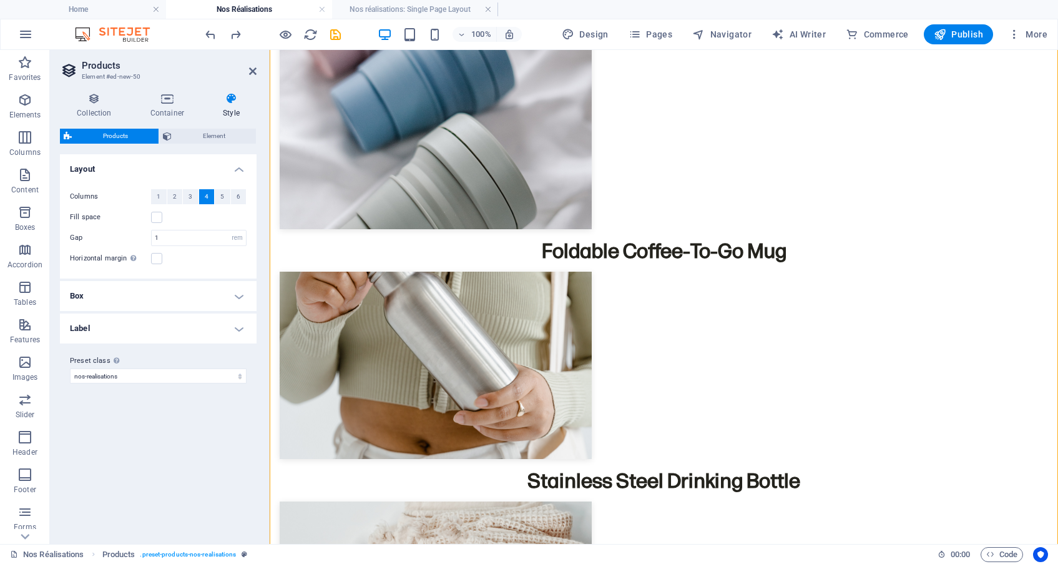
click at [228, 295] on h4 "Box" at bounding box center [158, 296] width 197 height 30
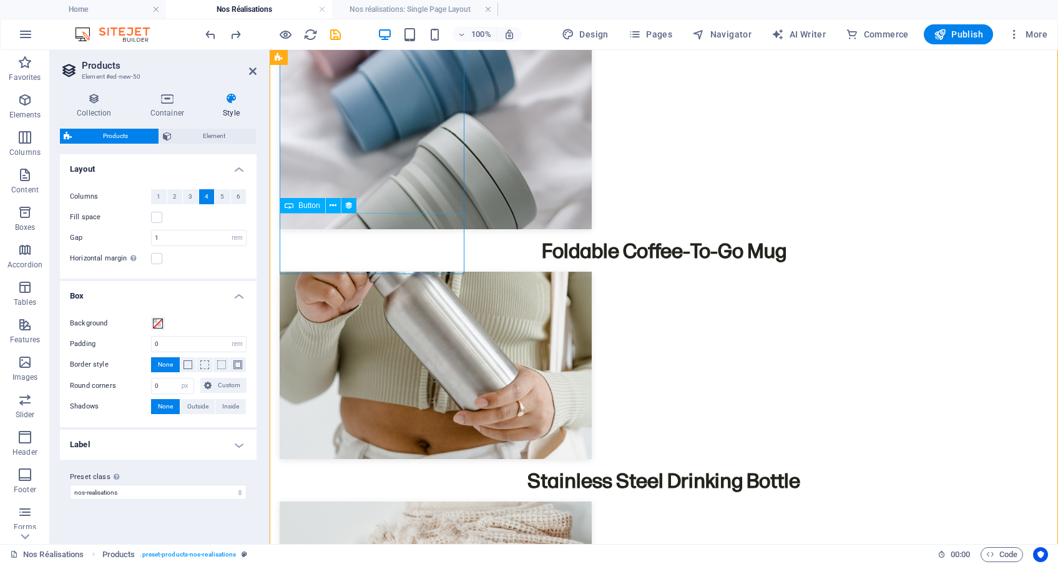
click at [340, 240] on div "Foldable Coffee-To-Go Mug" at bounding box center [664, 250] width 768 height 31
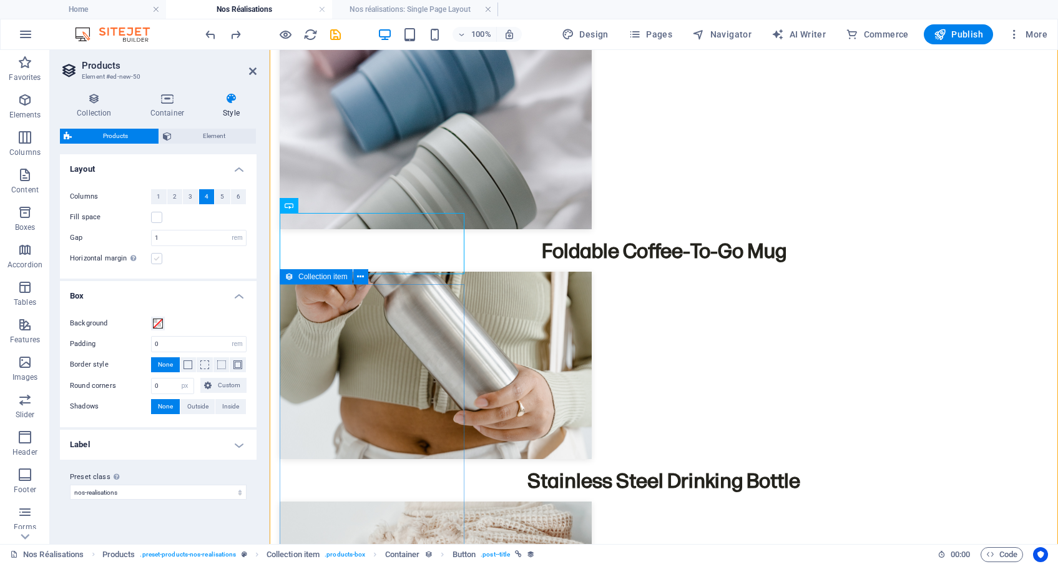
click at [157, 262] on label at bounding box center [156, 258] width 11 height 11
click at [0, 0] on input "Horizontal margin Only if the containers "Content width" is not set to "Default"" at bounding box center [0, 0] width 0 height 0
click at [157, 260] on label at bounding box center [156, 258] width 11 height 11
click at [0, 0] on input "Horizontal margin Only if the containers "Content width" is not set to "Default"" at bounding box center [0, 0] width 0 height 0
click at [169, 99] on icon at bounding box center [167, 98] width 67 height 12
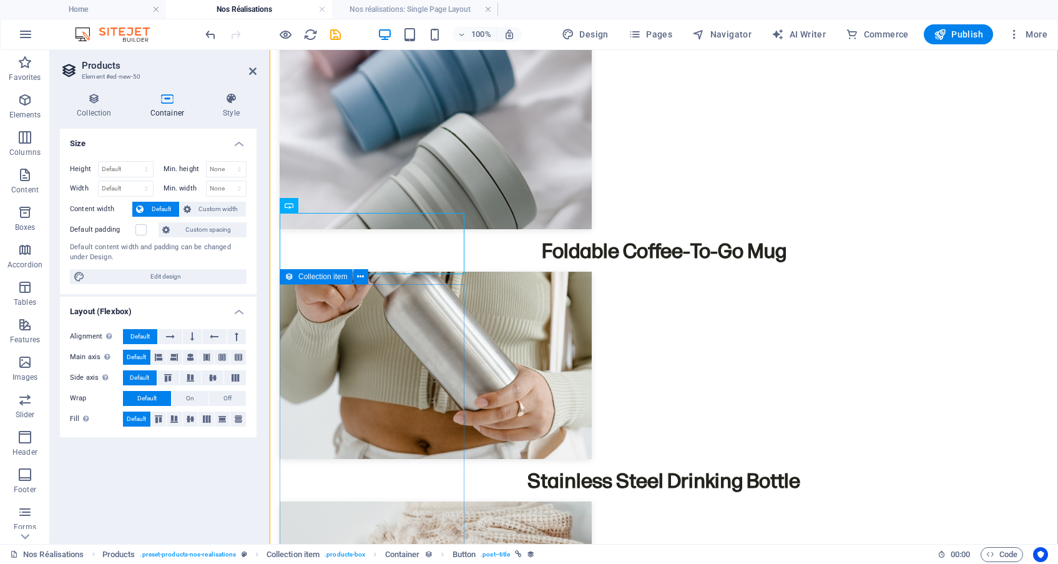
click at [223, 124] on div "Collection Container Style General Collection Nos réalisations Team Wireframe S…" at bounding box center [158, 312] width 197 height 441
click at [228, 112] on h4 "Style" at bounding box center [231, 105] width 51 height 26
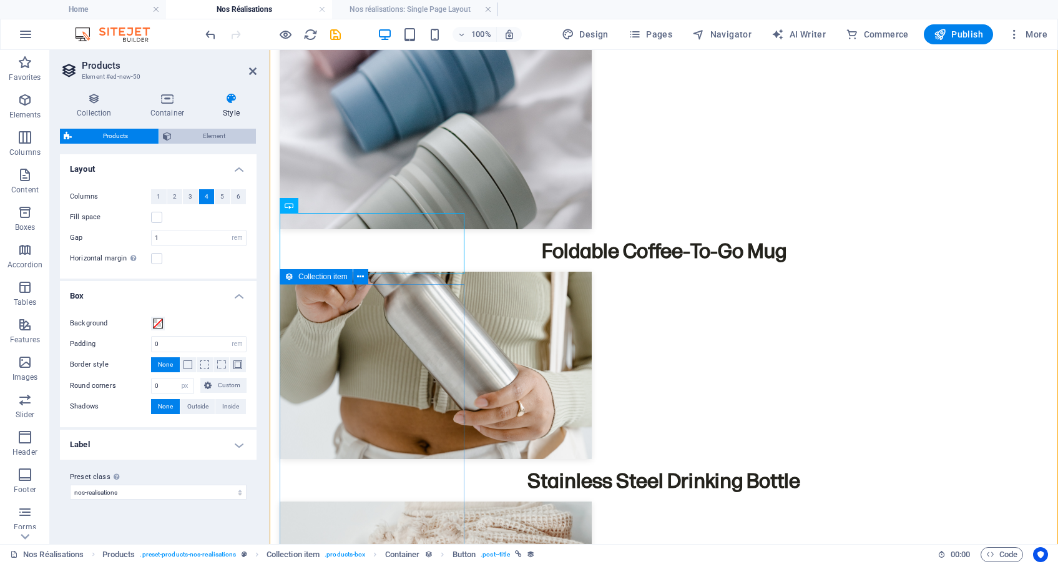
click at [212, 138] on span "Element" at bounding box center [213, 136] width 77 height 15
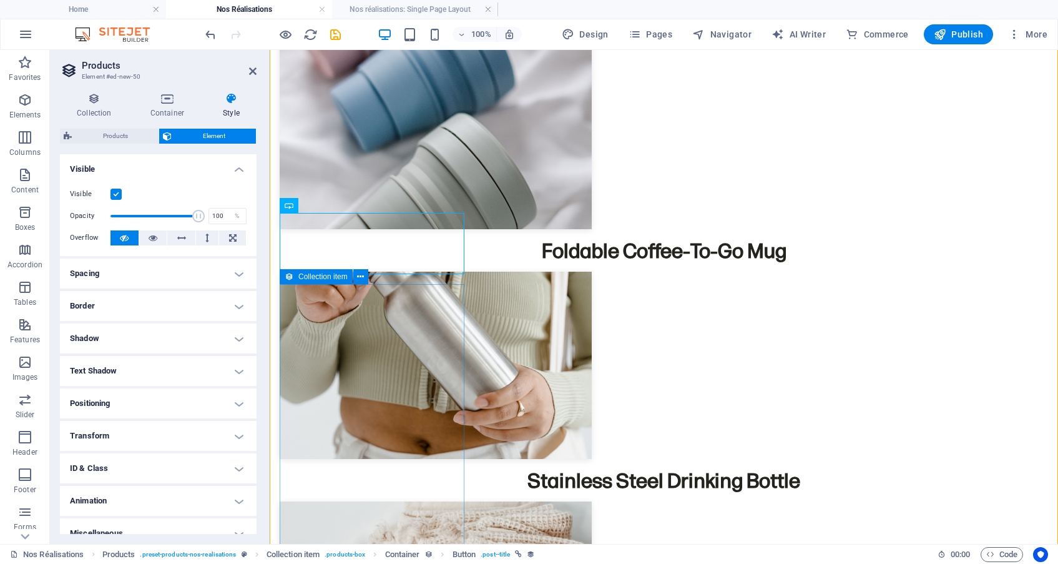
scroll to position [0, 0]
click at [200, 265] on h4 "Spacing" at bounding box center [158, 273] width 197 height 30
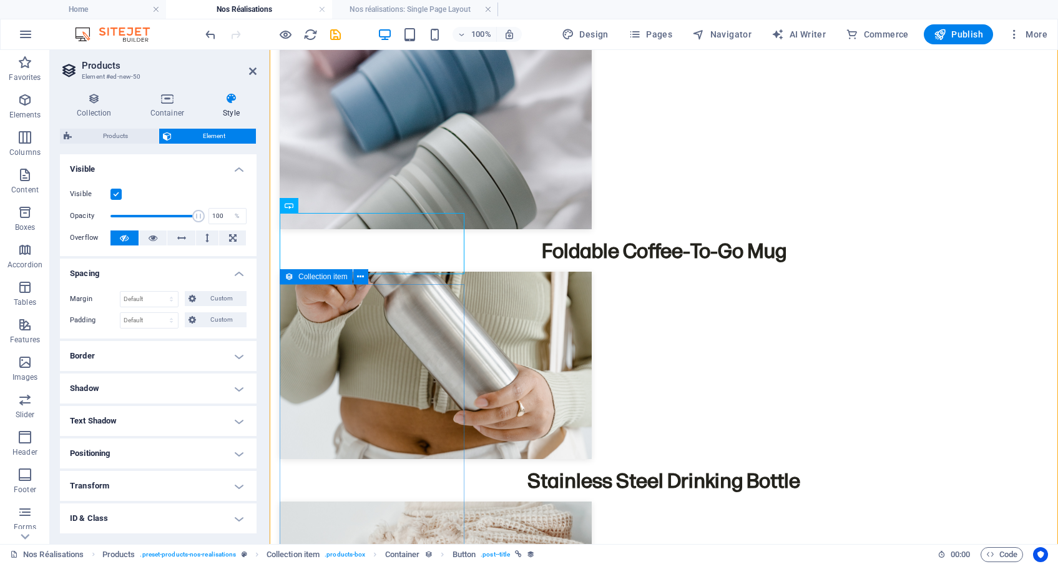
click at [200, 265] on h4 "Spacing" at bounding box center [158, 269] width 197 height 22
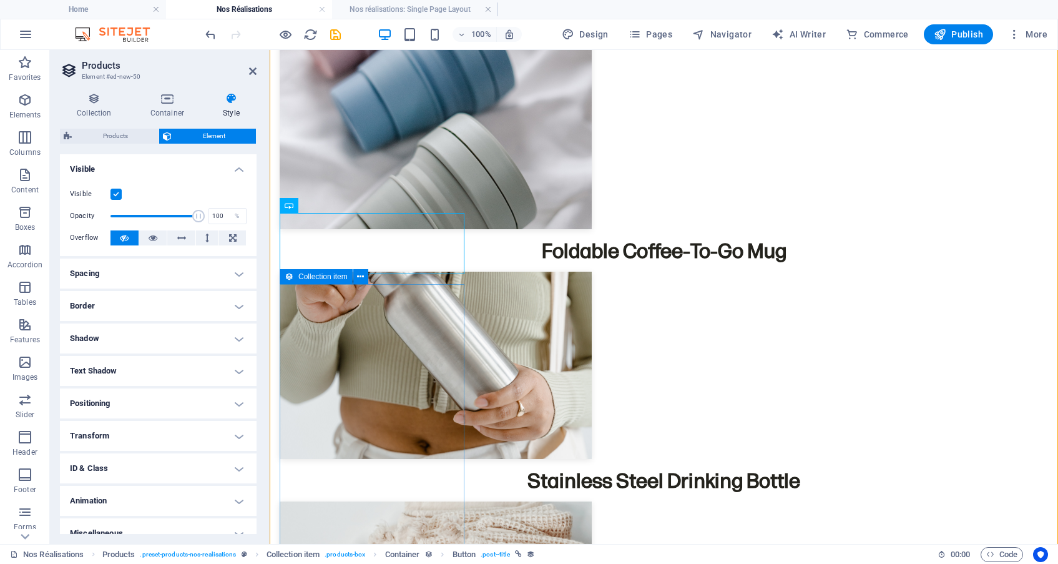
click at [220, 331] on h4 "Shadow" at bounding box center [158, 338] width 197 height 30
click at [220, 331] on h4 "Shadow" at bounding box center [158, 334] width 197 height 22
click at [222, 310] on h4 "Border" at bounding box center [158, 306] width 197 height 30
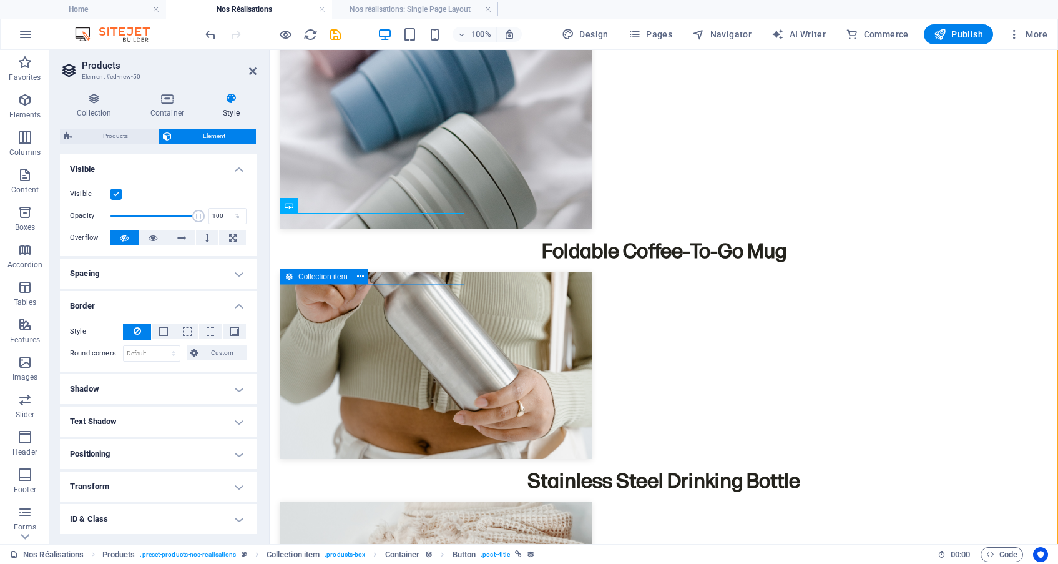
click at [222, 310] on h4 "Border" at bounding box center [158, 302] width 197 height 22
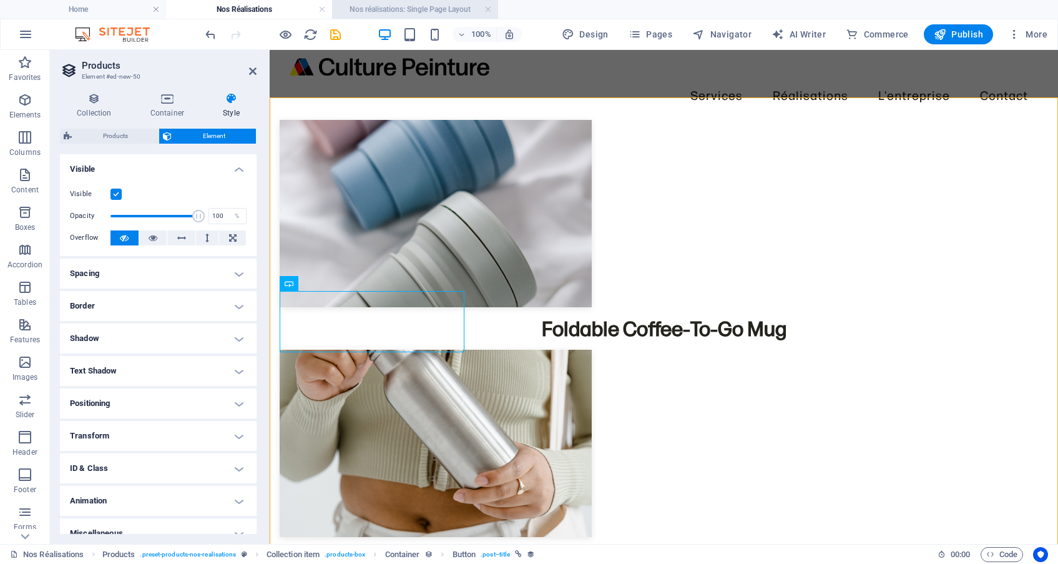
click at [414, 2] on h4 "Nos réalisations: Single Page Layout" at bounding box center [415, 9] width 166 height 14
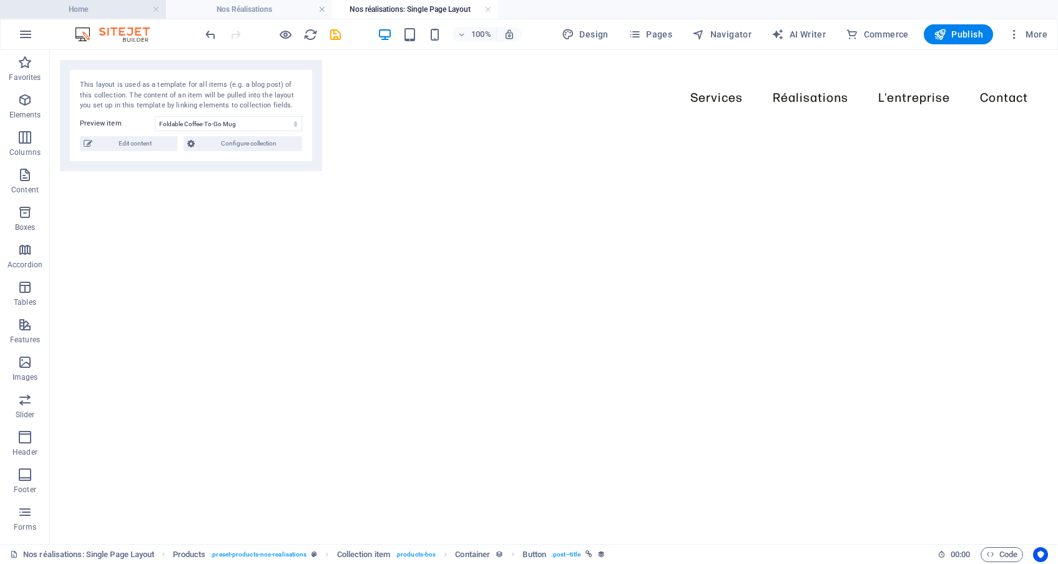
click at [134, 5] on h4 "Home" at bounding box center [83, 9] width 166 height 14
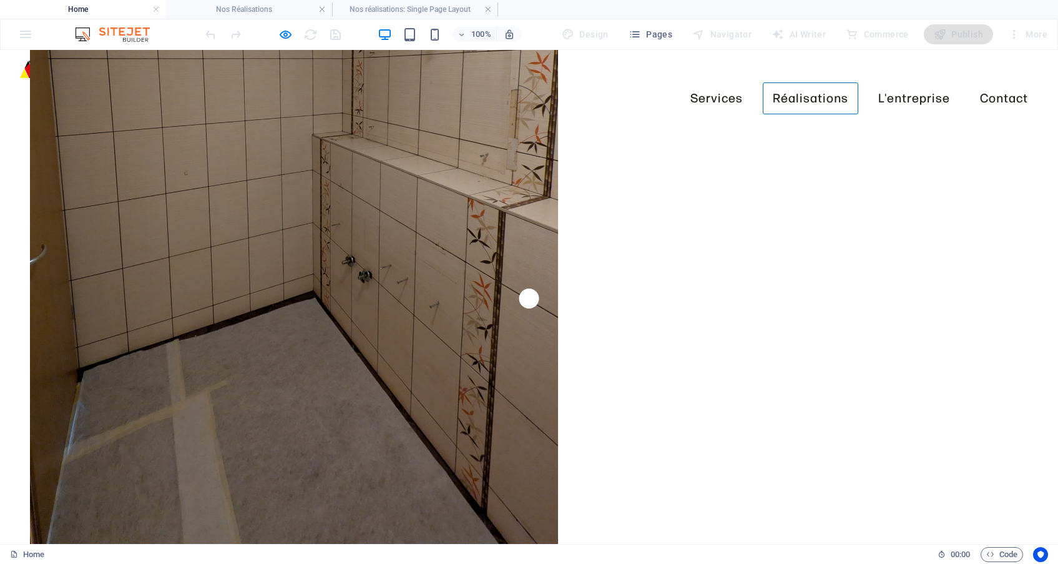
click at [798, 82] on link "Réalisations" at bounding box center [811, 98] width 96 height 32
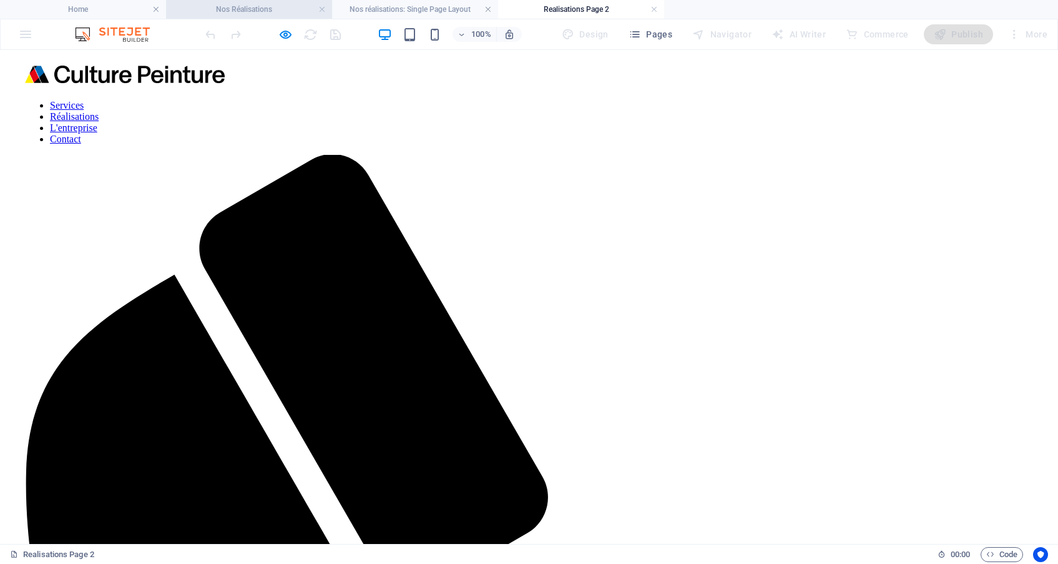
click at [276, 16] on h4 "Nos Réalisations" at bounding box center [249, 9] width 166 height 14
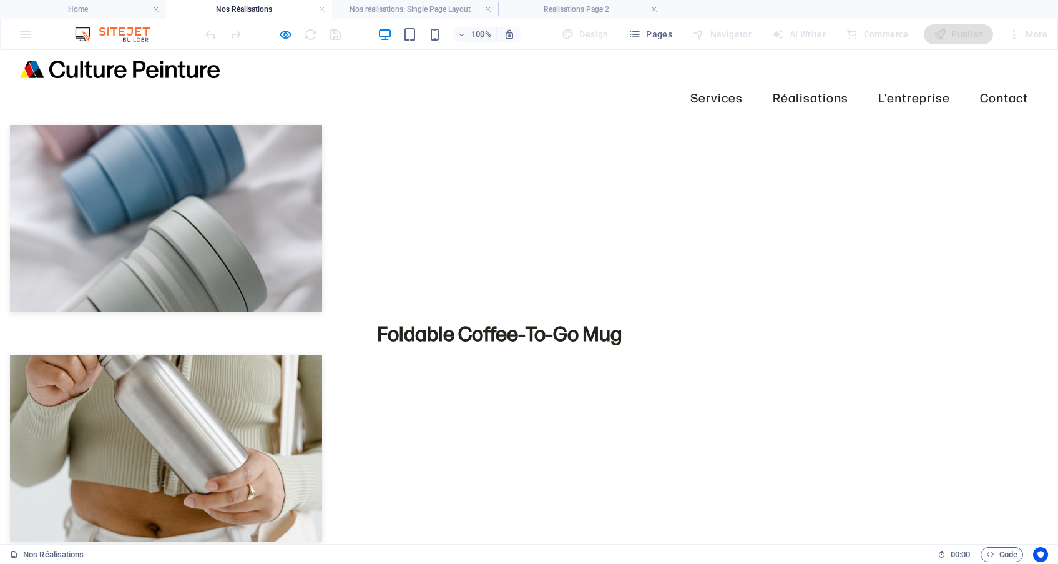
click at [218, 212] on img at bounding box center [166, 218] width 312 height 187
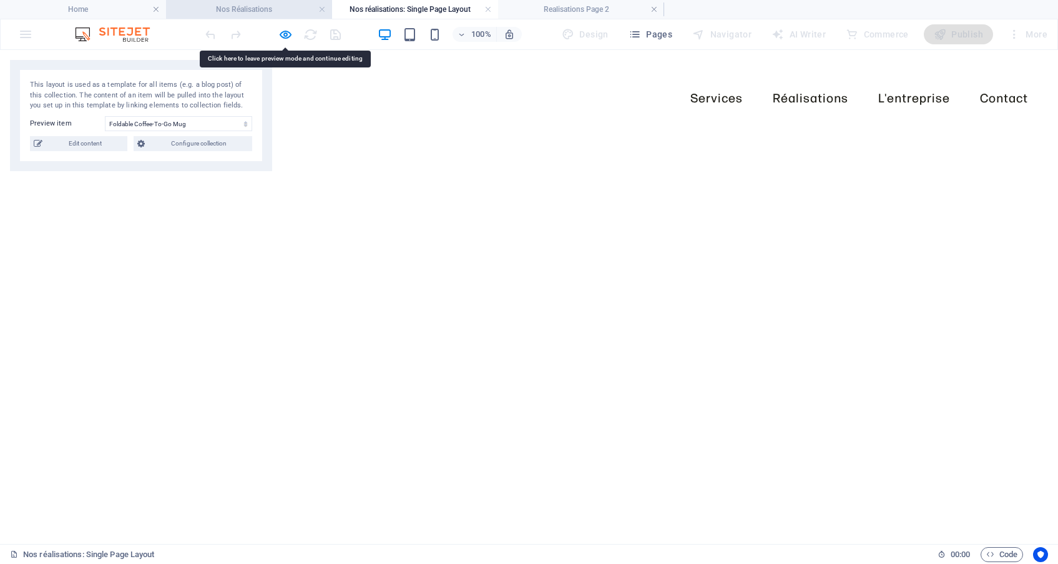
click at [275, 13] on h4 "Nos Réalisations" at bounding box center [249, 9] width 166 height 14
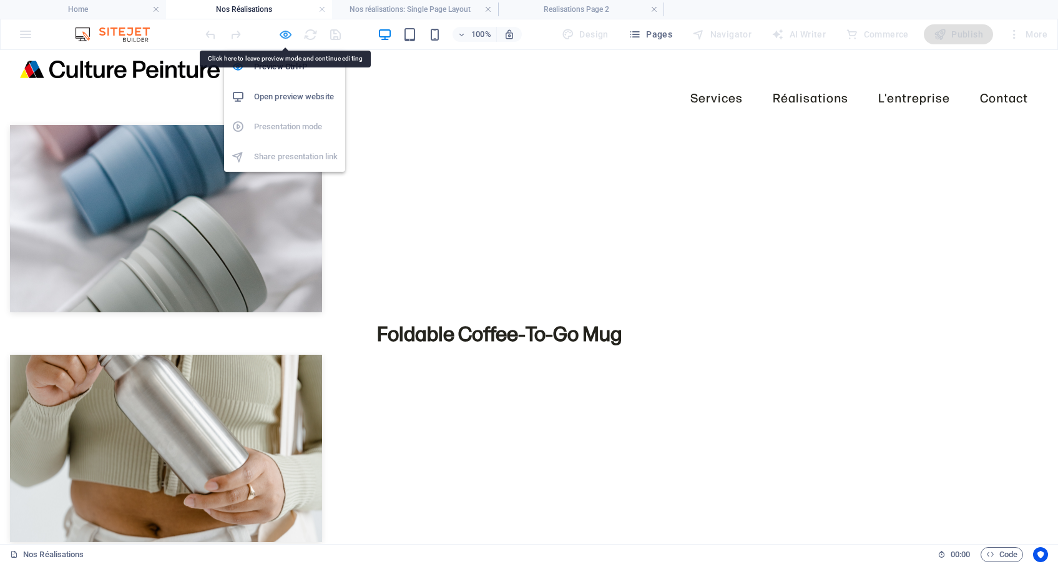
click at [288, 39] on icon "button" at bounding box center [285, 34] width 14 height 14
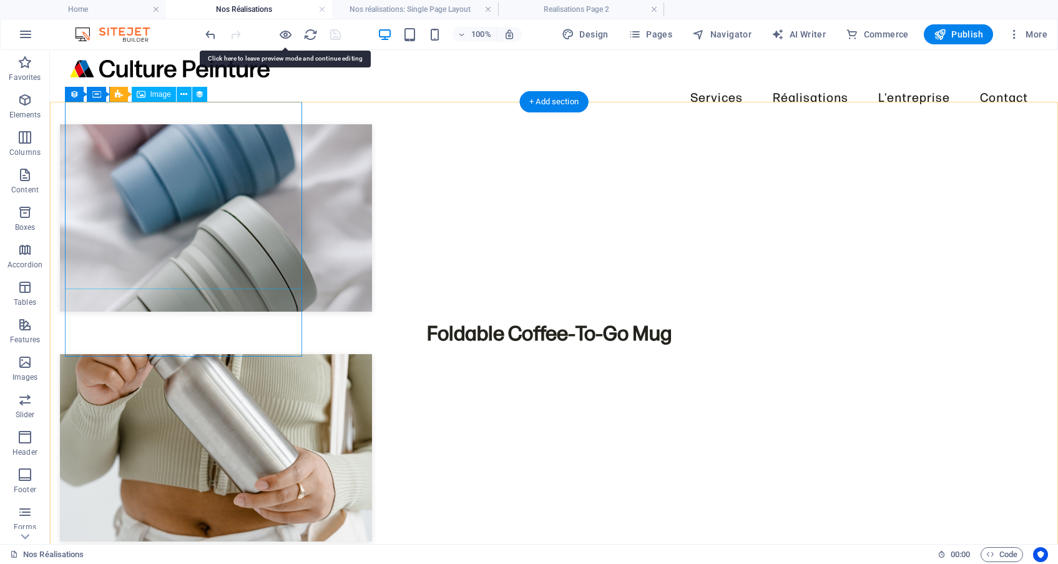
click at [256, 205] on div at bounding box center [549, 217] width 979 height 187
select select "image"
select select "px"
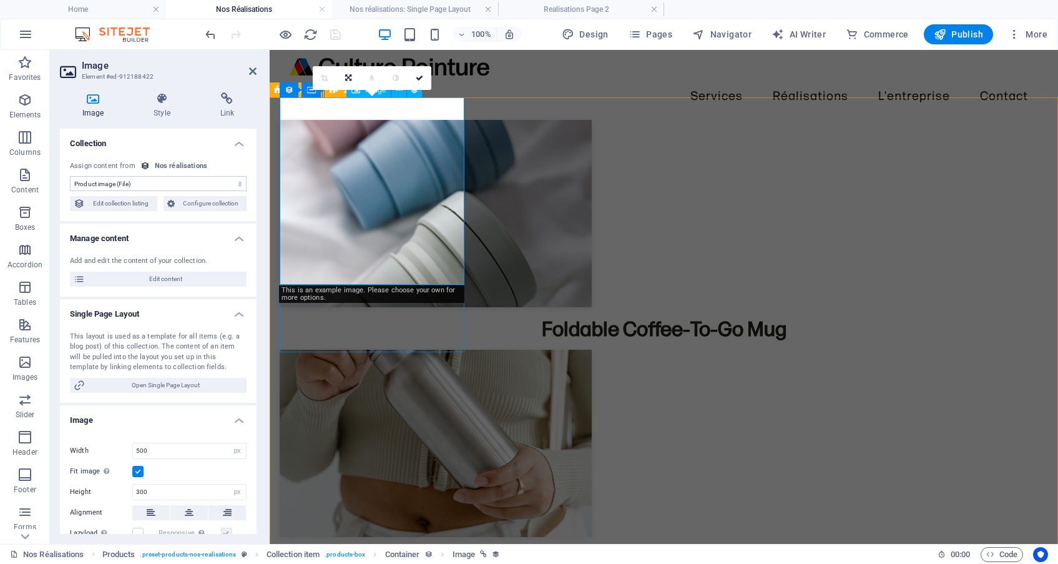
click at [341, 212] on div at bounding box center [664, 213] width 768 height 187
click at [159, 106] on h4 "Style" at bounding box center [164, 105] width 66 height 26
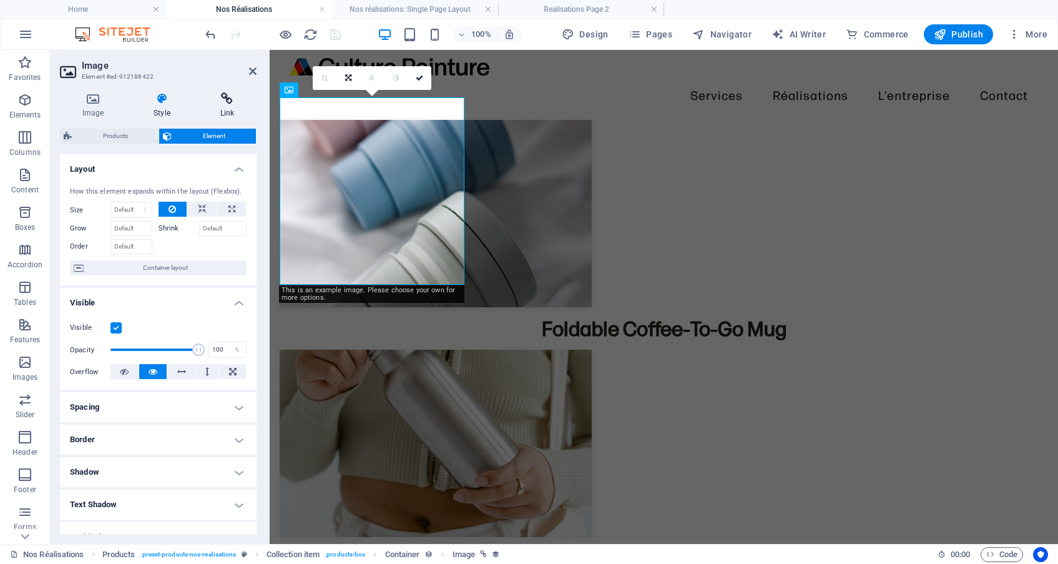
click at [228, 105] on h4 "Link" at bounding box center [227, 105] width 59 height 26
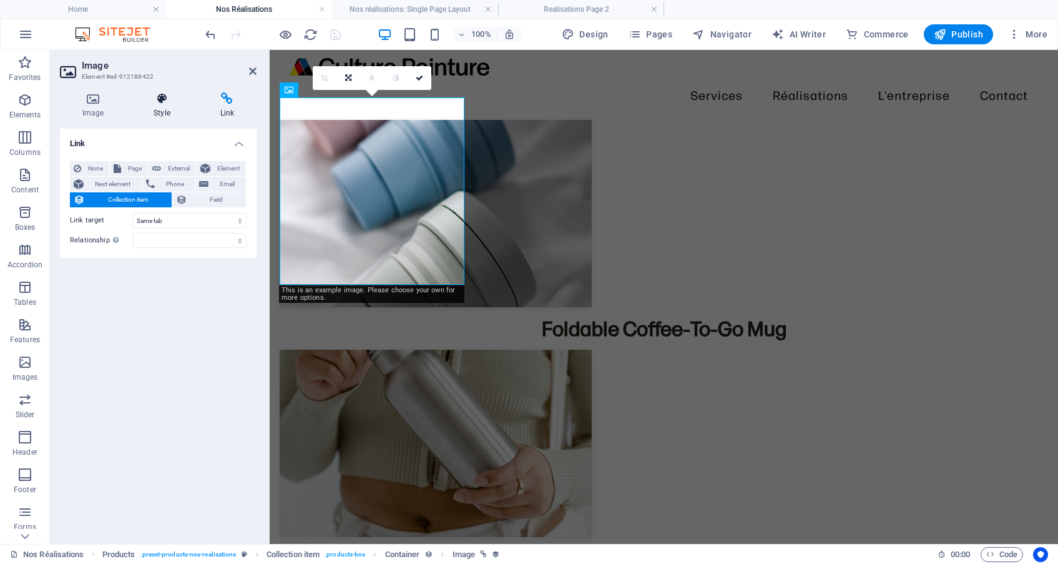
click at [163, 97] on icon at bounding box center [161, 98] width 61 height 12
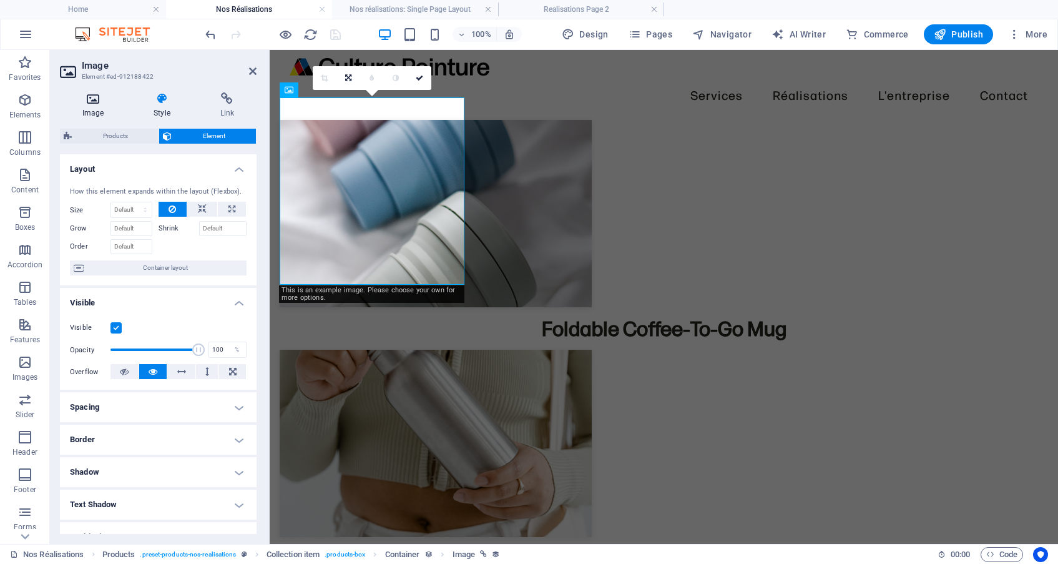
click at [99, 101] on icon at bounding box center [93, 98] width 66 height 12
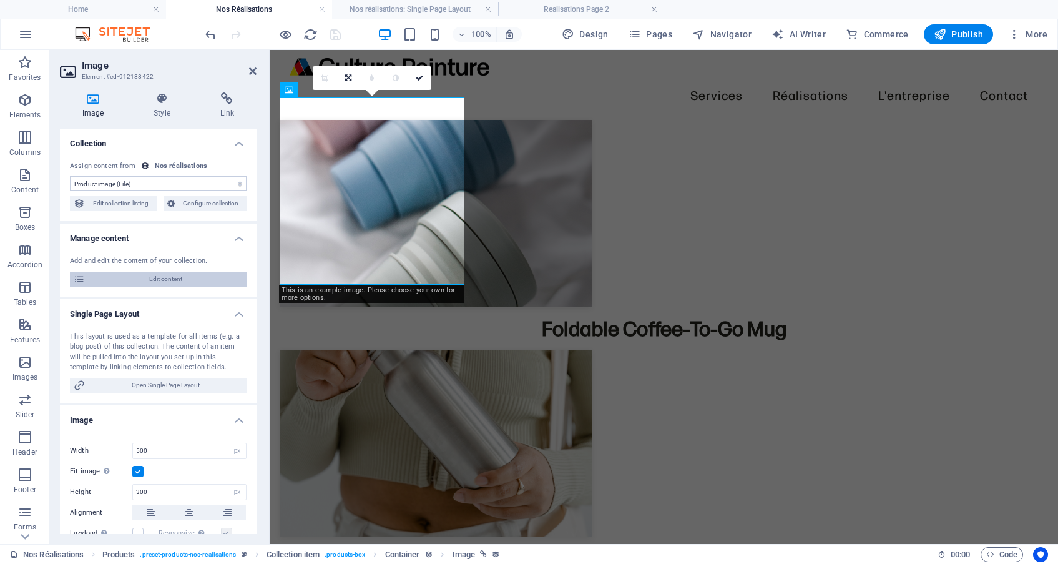
click at [163, 282] on span "Edit content" at bounding box center [166, 279] width 154 height 15
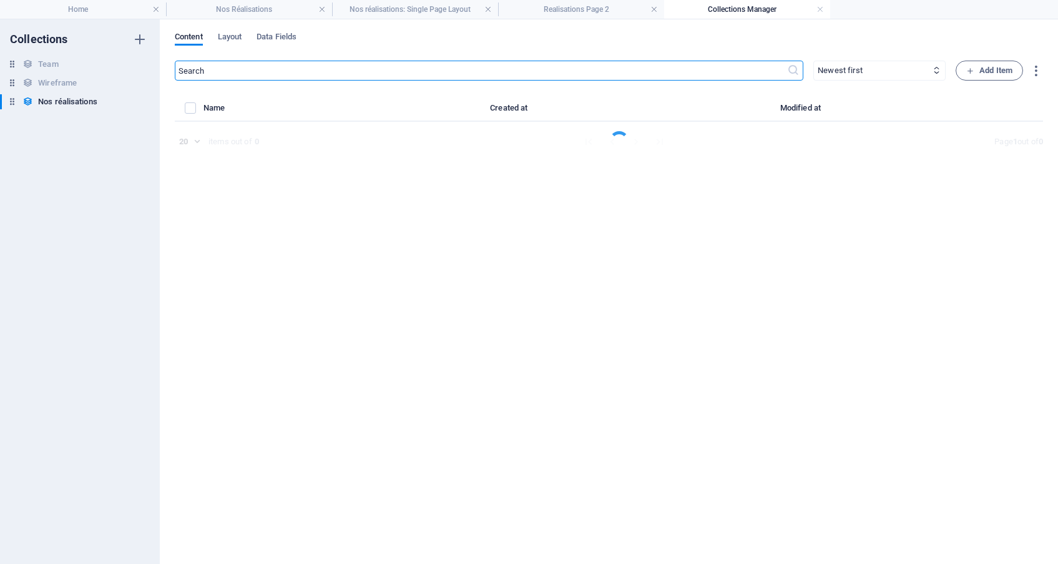
select select "Out of stock"
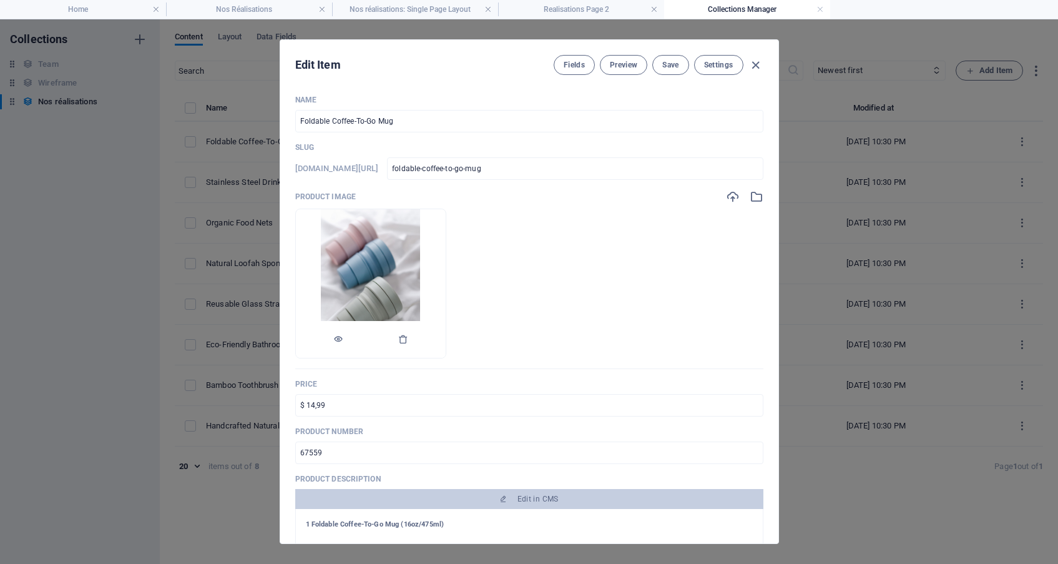
click at [409, 268] on img at bounding box center [370, 283] width 99 height 149
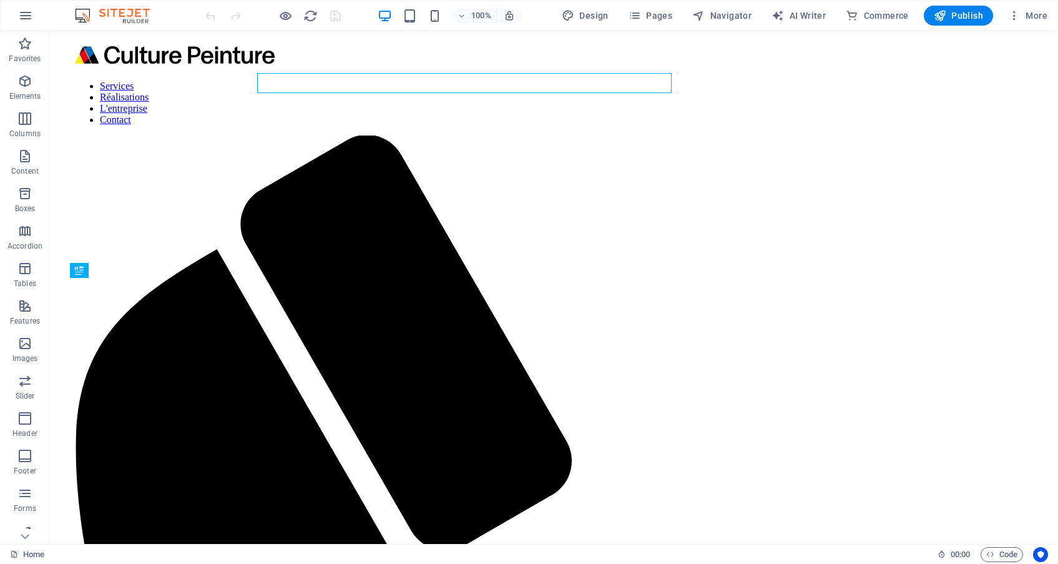
scroll to position [1240, 0]
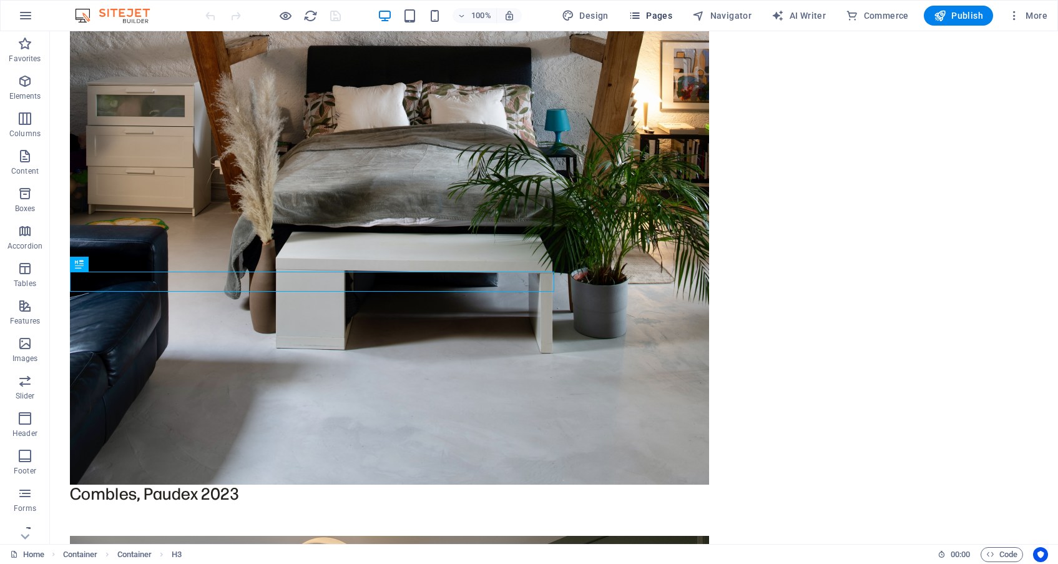
click at [649, 17] on span "Pages" at bounding box center [651, 15] width 44 height 12
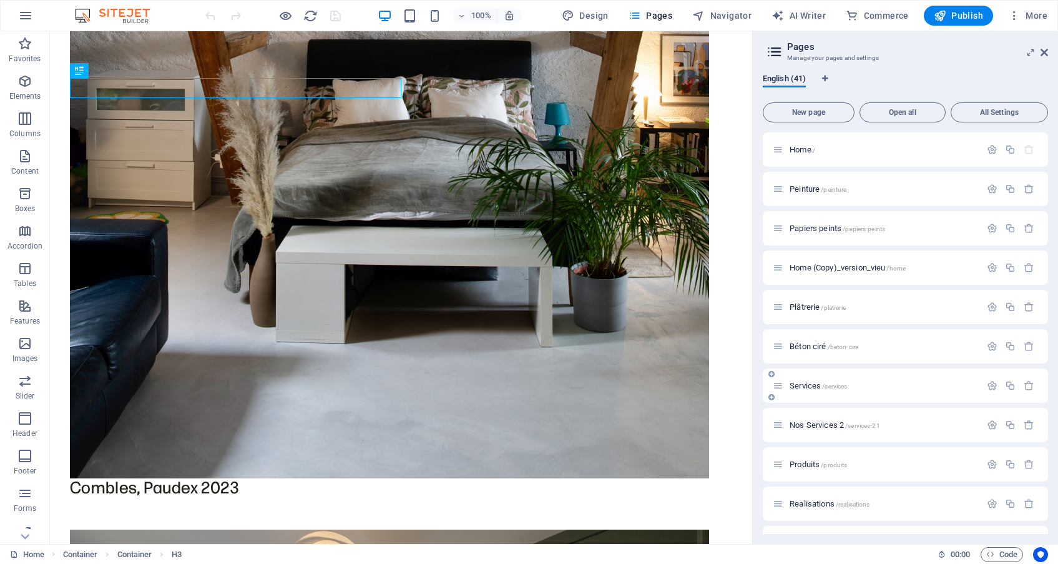
scroll to position [0, 0]
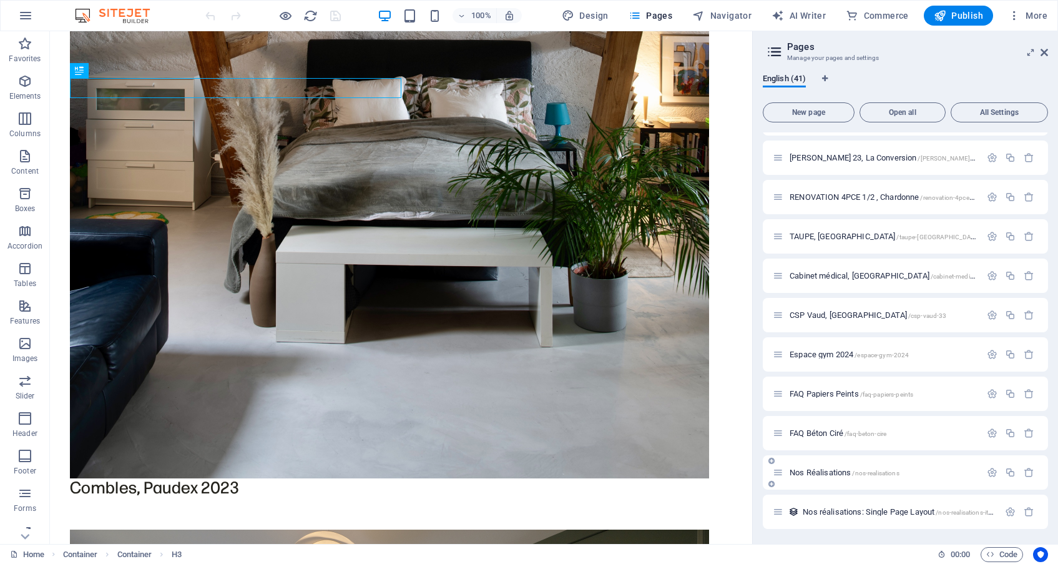
click at [871, 473] on span "/nos-realisations" at bounding box center [875, 472] width 47 height 7
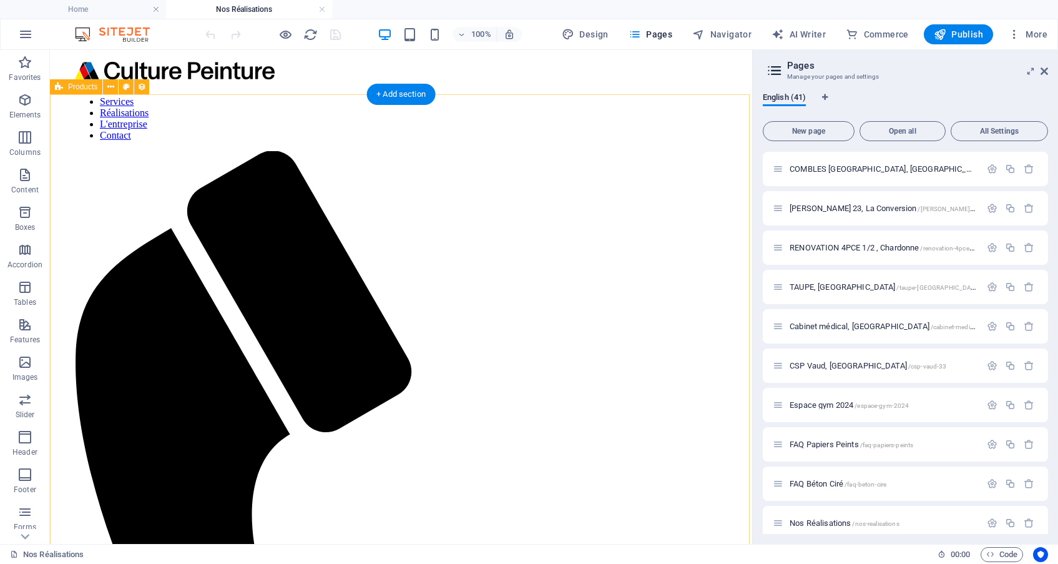
scroll to position [1, 0]
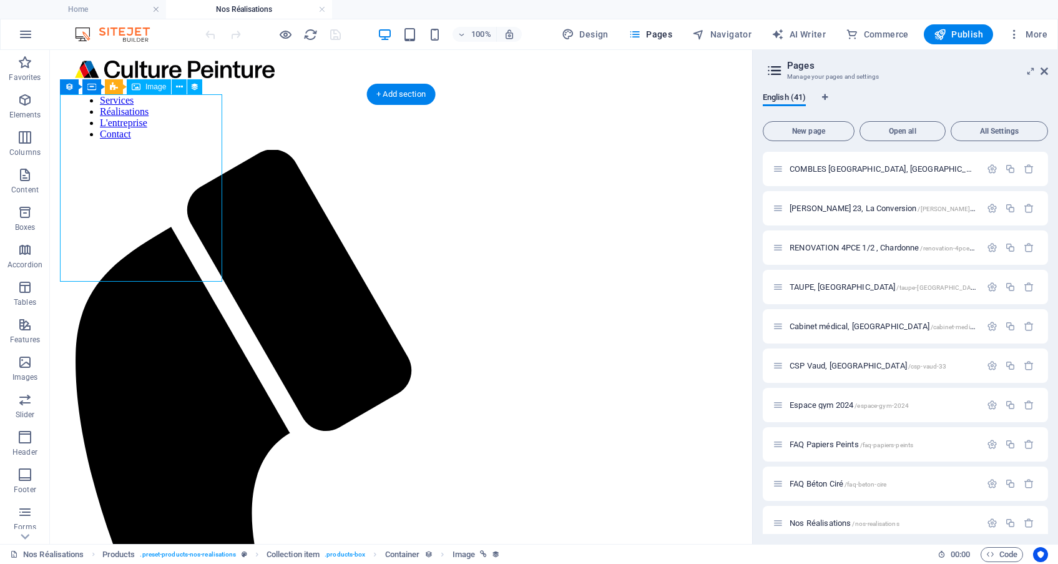
select select "px"
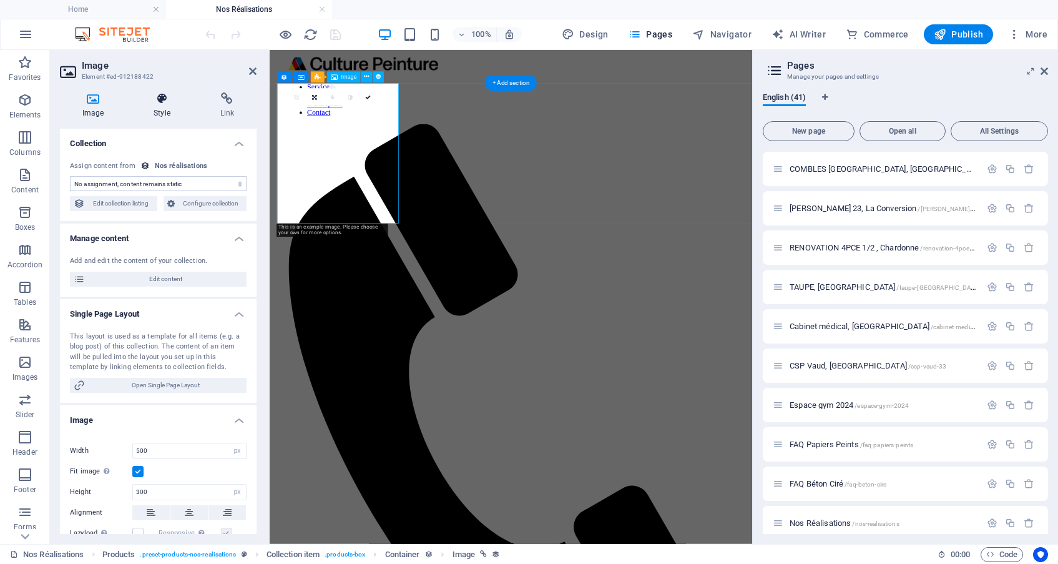
select select "image"
click at [249, 70] on icon at bounding box center [252, 71] width 7 height 10
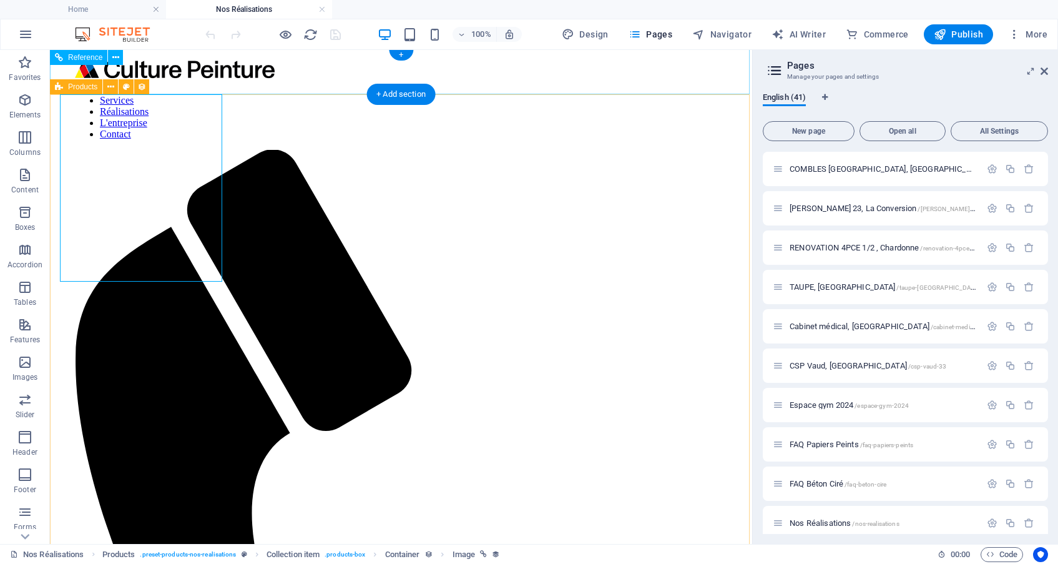
click at [66, 89] on div "Products" at bounding box center [76, 86] width 52 height 15
select select "createdAt_DESC"
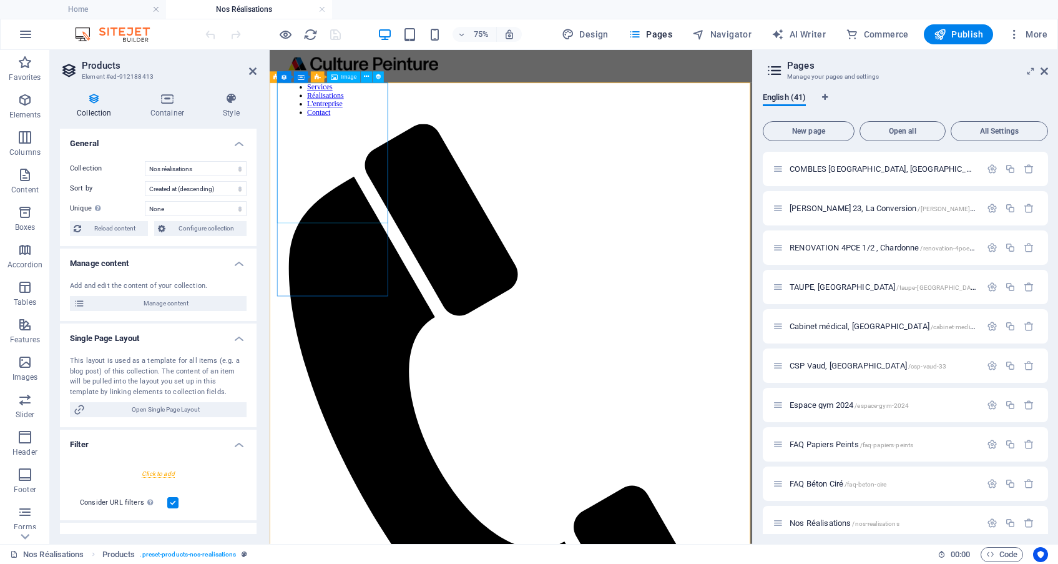
select select "image"
select select "px"
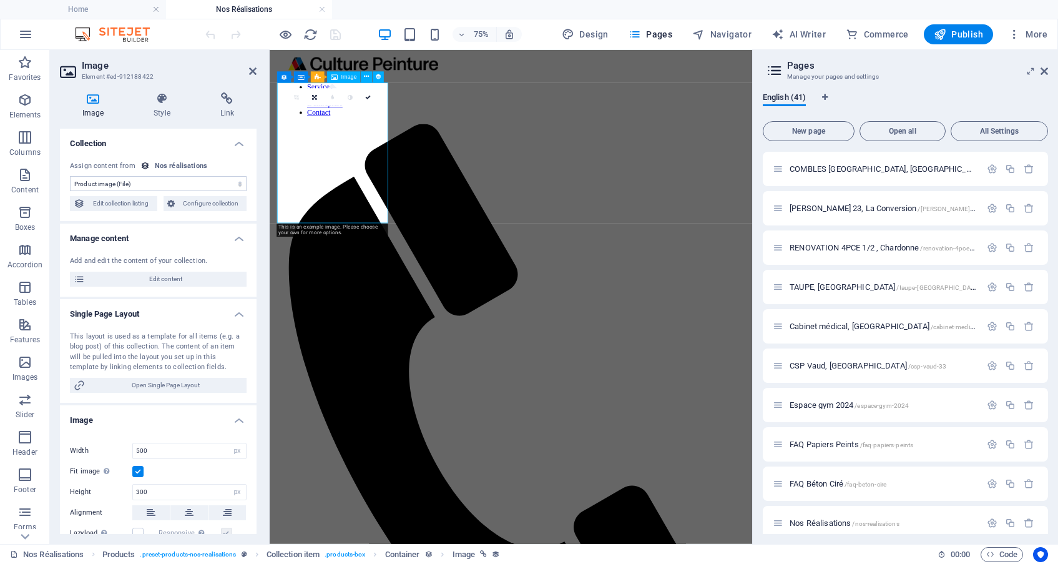
click at [92, 109] on h4 "Image" at bounding box center [95, 105] width 71 height 26
click at [117, 207] on span "Edit collection listing" at bounding box center [121, 203] width 65 height 15
select select "createdAt_DESC"
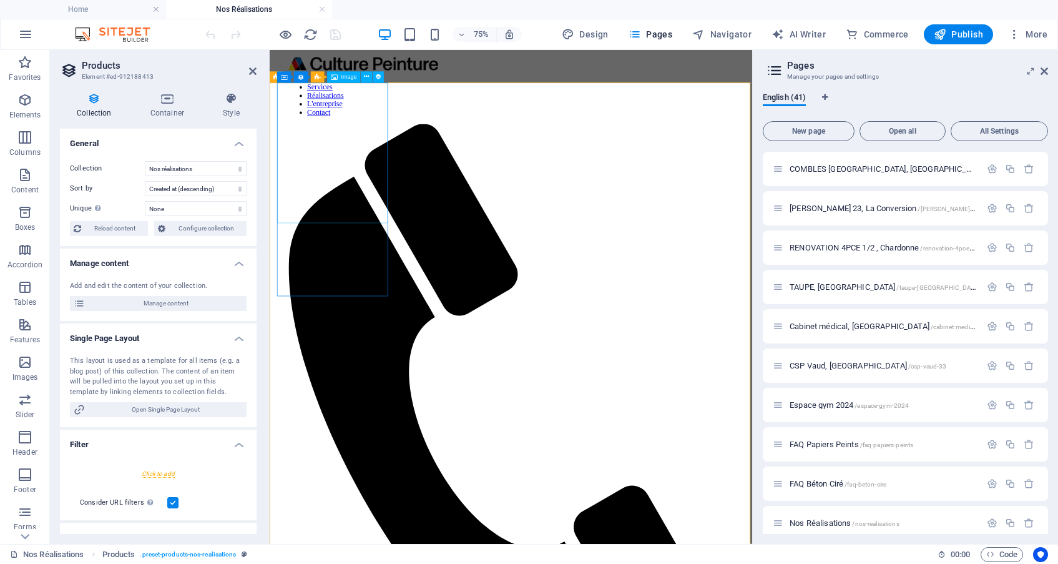
select select "image"
select select "px"
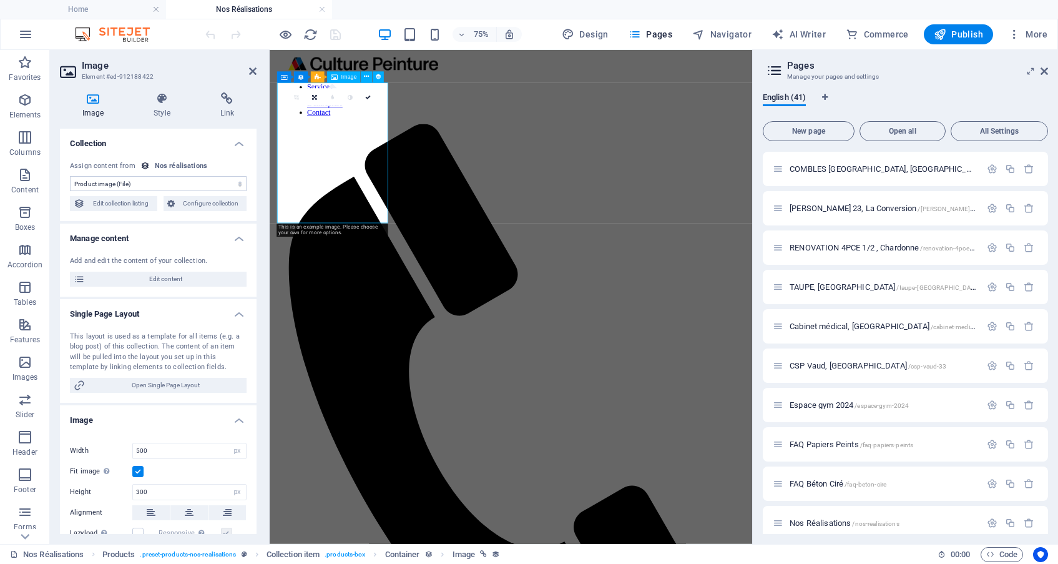
select select "remainStatic"
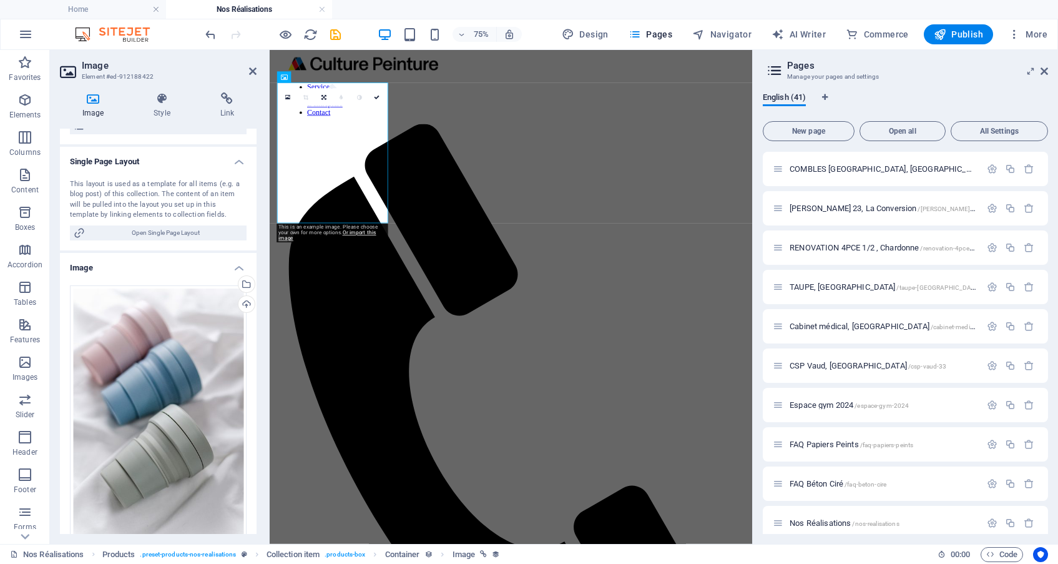
scroll to position [206, 0]
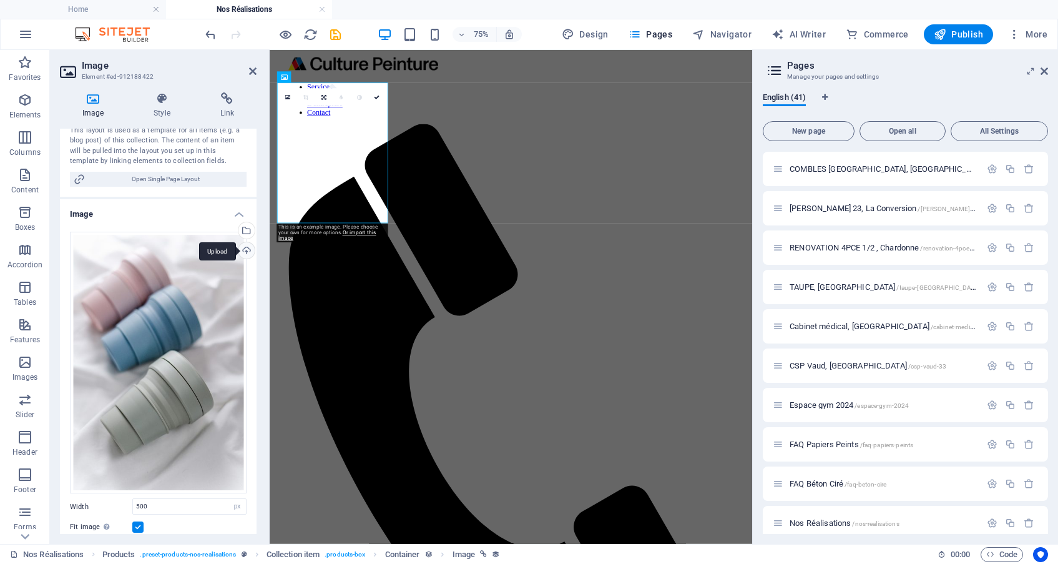
click at [245, 248] on div "Upload" at bounding box center [245, 251] width 19 height 19
